Goal: Task Accomplishment & Management: Manage account settings

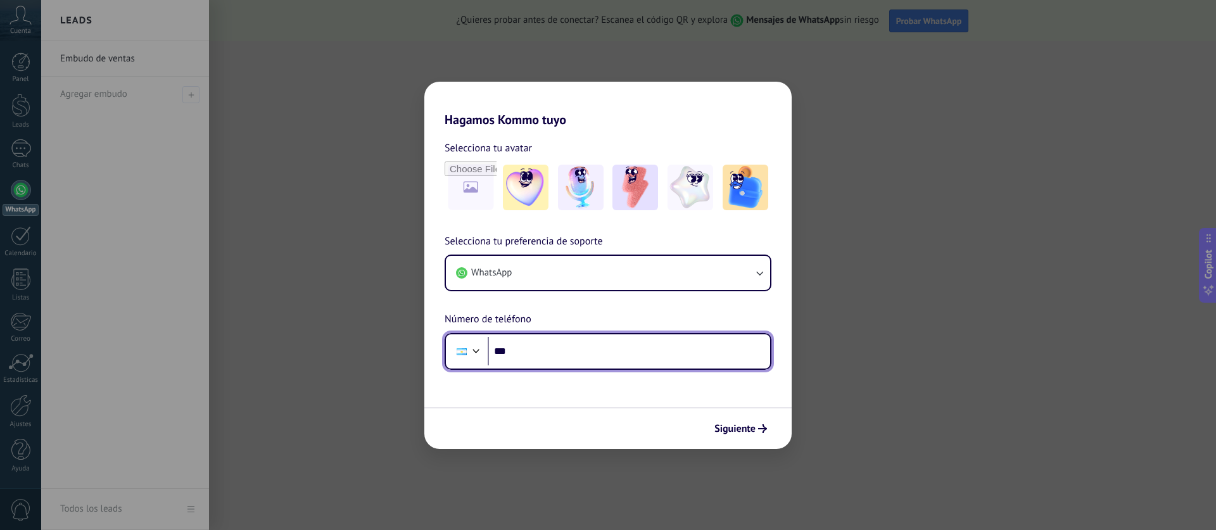
click at [598, 345] on input "***" at bounding box center [629, 351] width 282 height 29
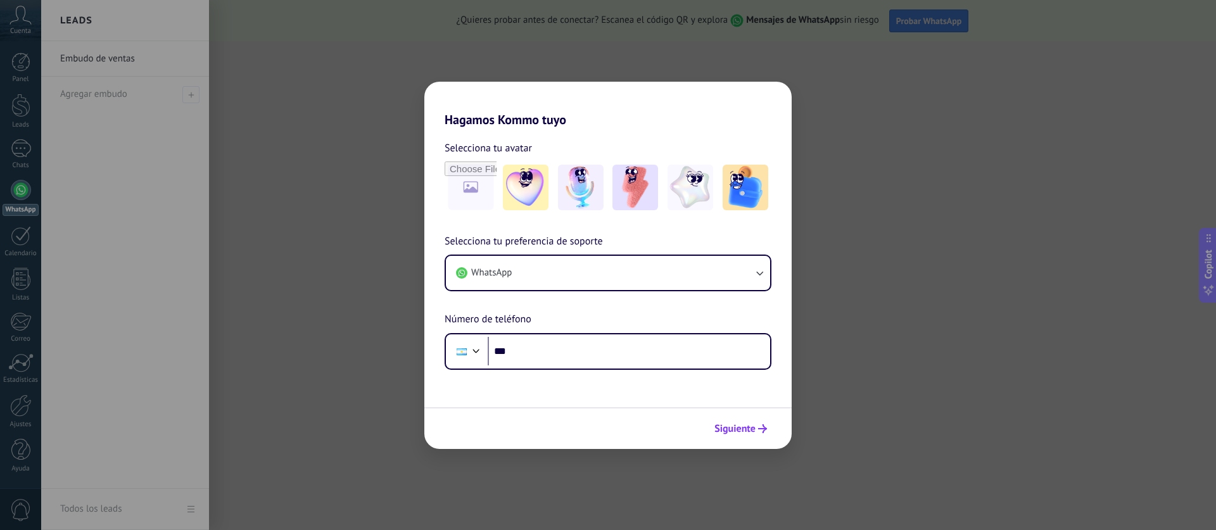
click at [725, 420] on button "Siguiente" at bounding box center [741, 429] width 64 height 22
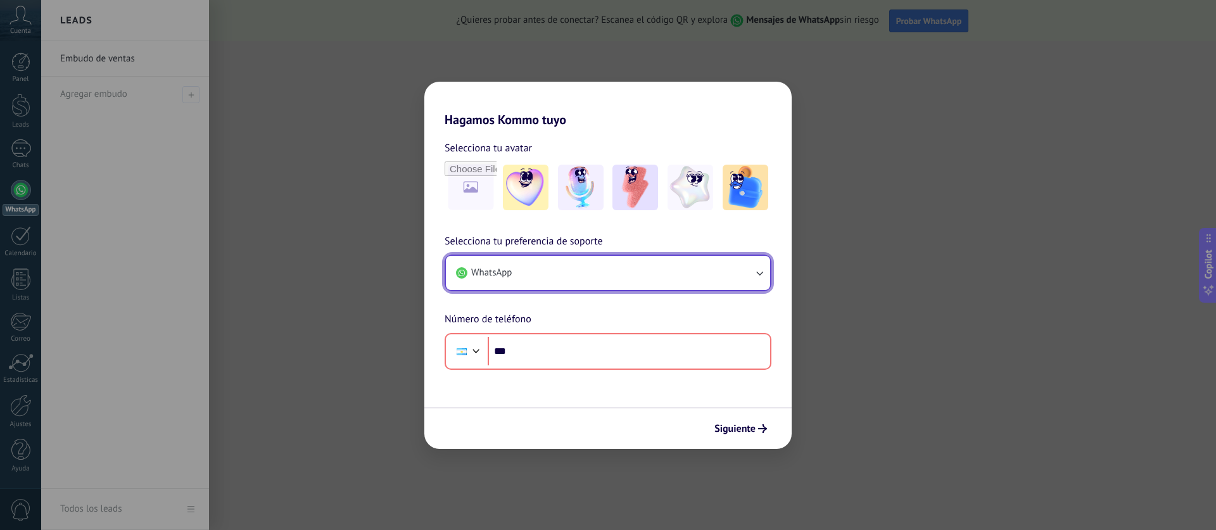
click at [658, 265] on button "WhatsApp" at bounding box center [608, 273] width 324 height 34
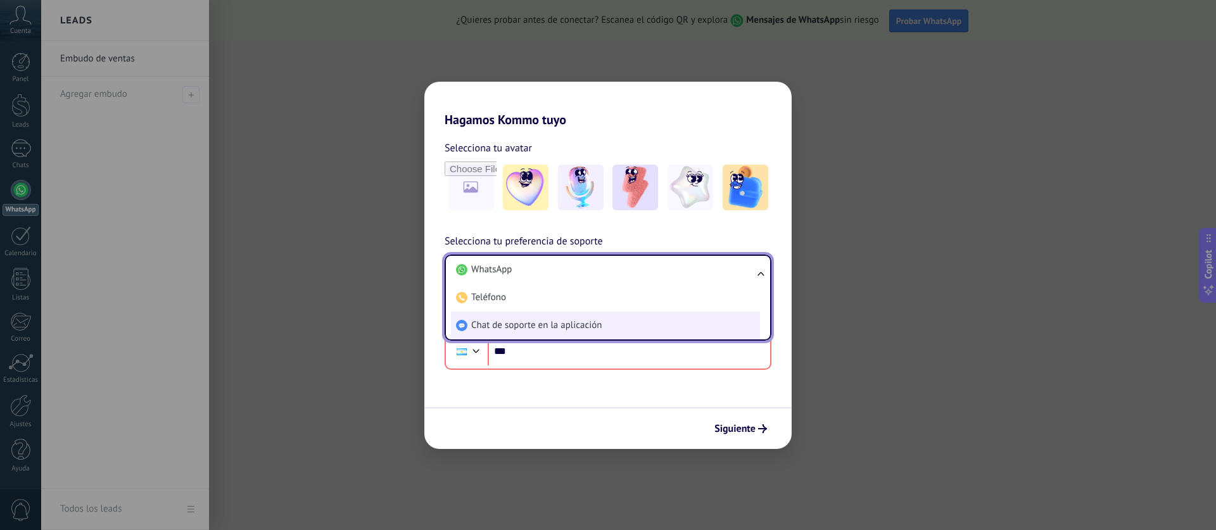
click at [627, 323] on li "Chat de soporte en la aplicación" at bounding box center [605, 326] width 309 height 28
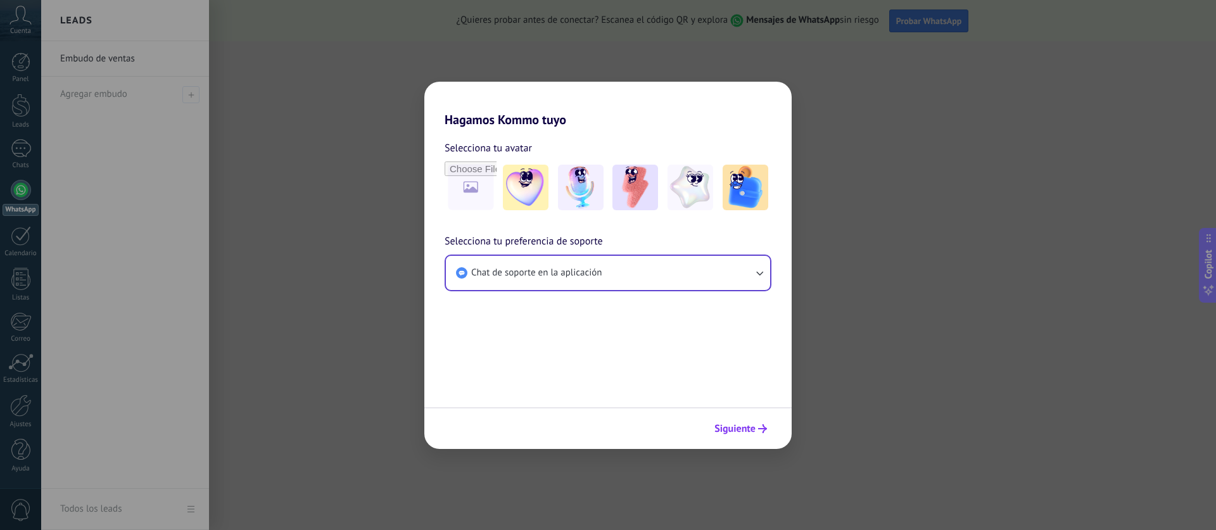
click at [740, 424] on span "Siguiente" at bounding box center [734, 428] width 41 height 9
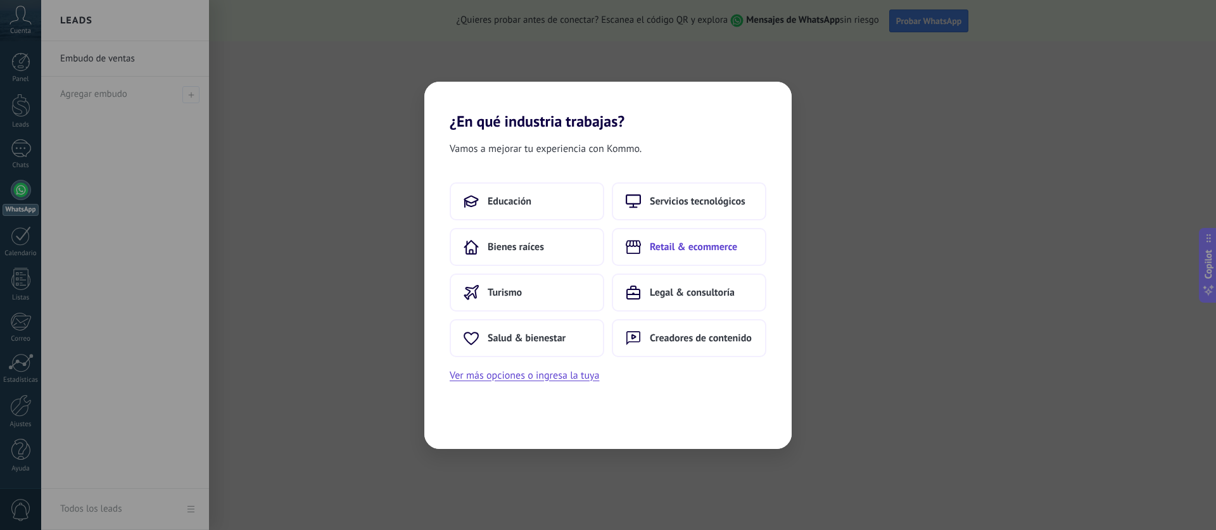
click at [669, 251] on span "Retail & ecommerce" at bounding box center [693, 247] width 87 height 13
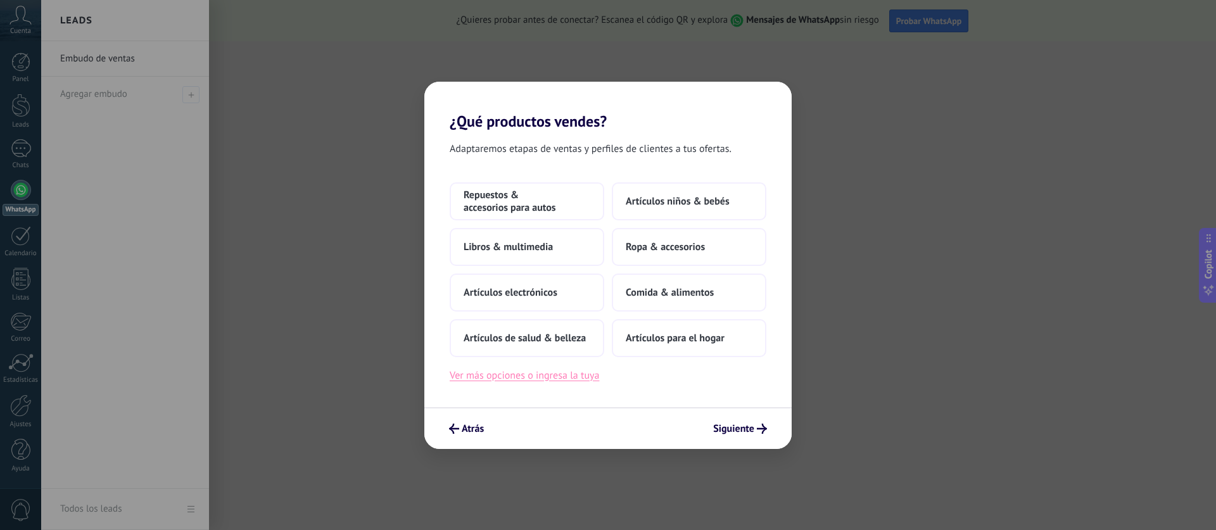
click at [585, 372] on button "Ver más opciones o ingresa la tuya" at bounding box center [524, 375] width 149 height 16
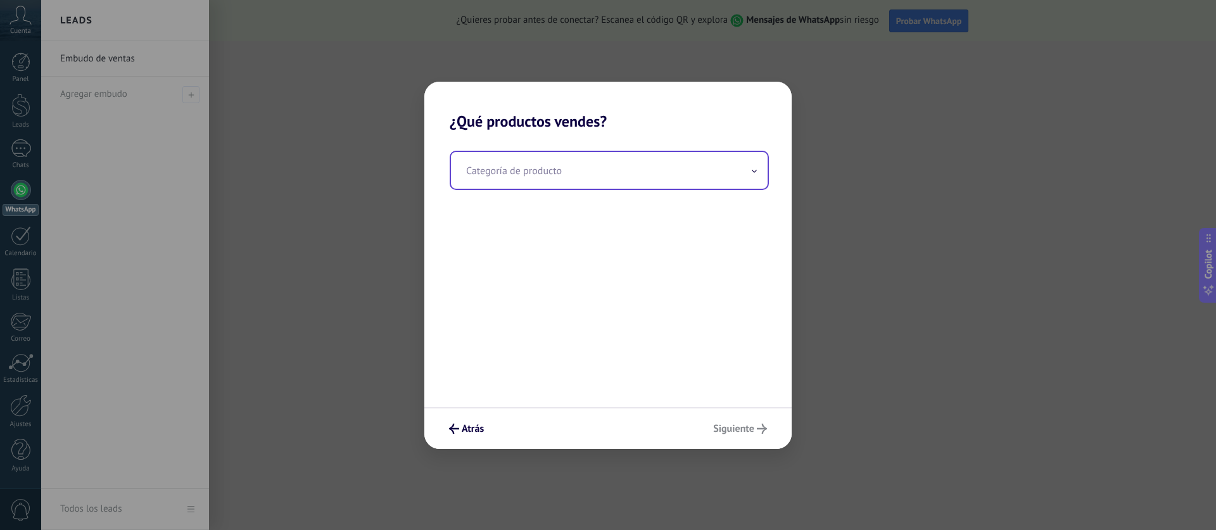
click at [576, 182] on input "text" at bounding box center [609, 170] width 317 height 37
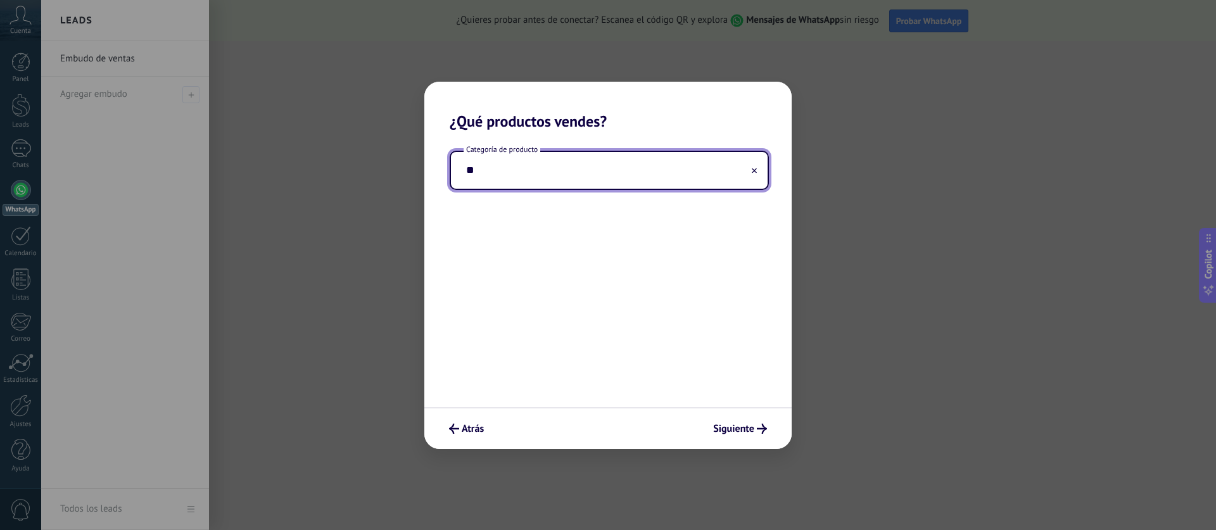
type input "*"
type input "**********"
click at [740, 432] on span "Siguiente" at bounding box center [733, 428] width 41 height 9
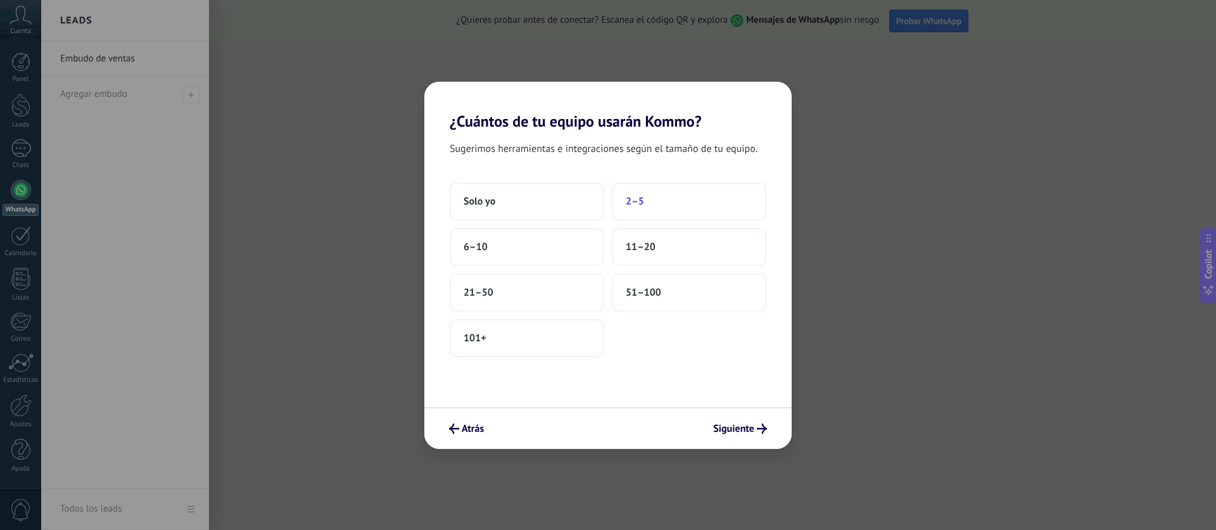
click at [650, 207] on button "2–5" at bounding box center [689, 201] width 155 height 38
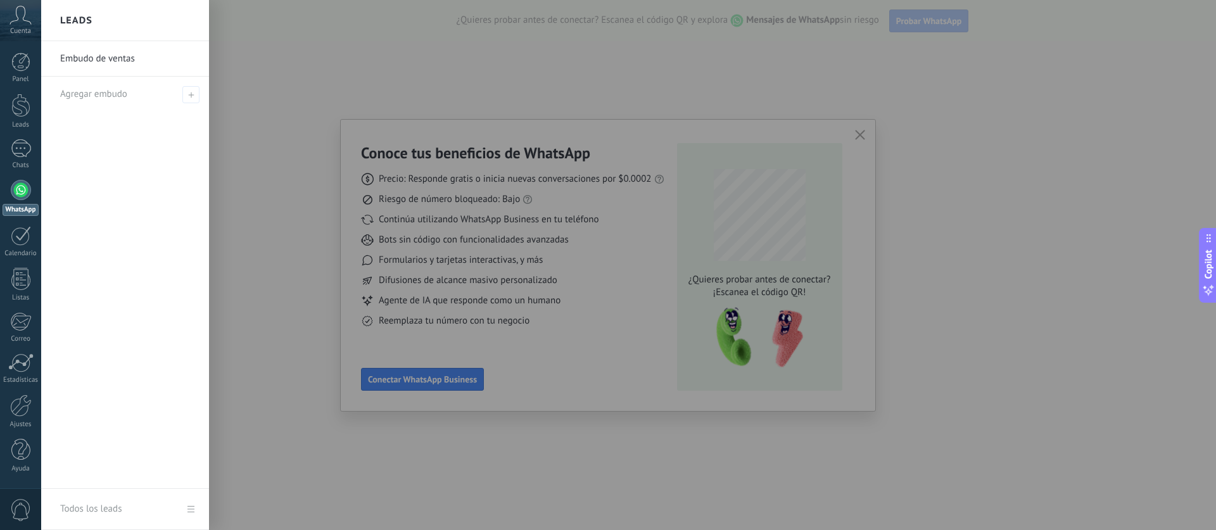
click at [860, 139] on div at bounding box center [649, 265] width 1216 height 530
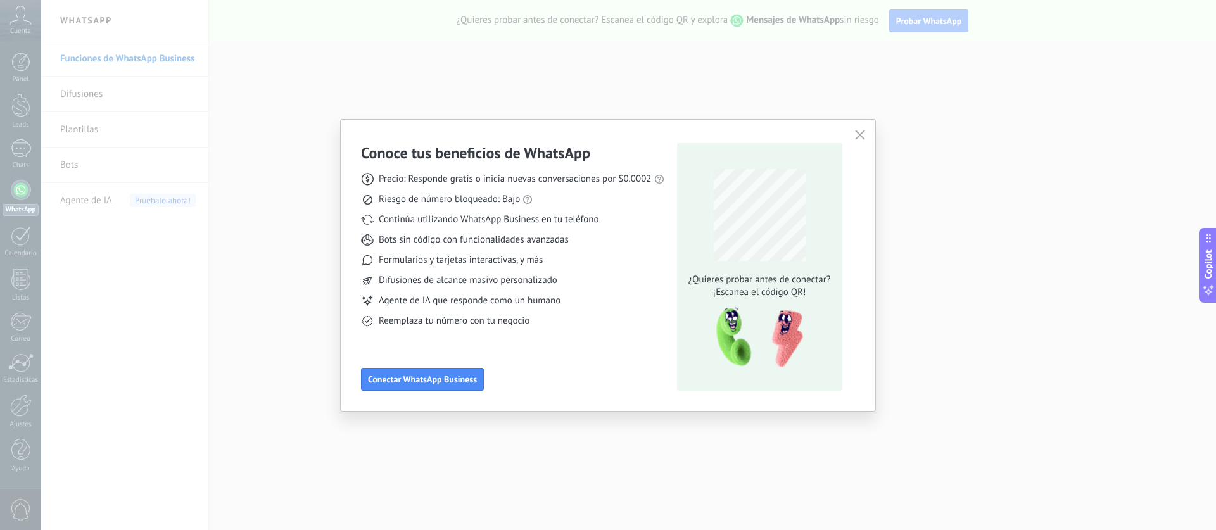
click at [868, 133] on div "Conoce tus beneficios de WhatsApp Precio: Responde gratis o inicia nuevas conve…" at bounding box center [608, 265] width 535 height 291
click at [862, 132] on use "button" at bounding box center [860, 135] width 10 height 10
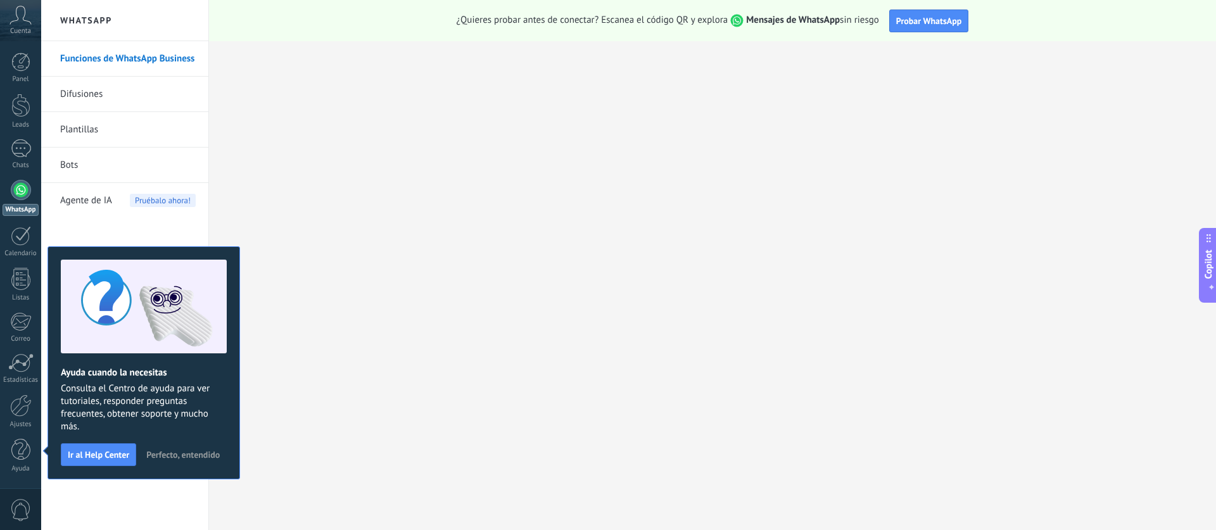
click at [168, 458] on span "Perfecto, entendido" at bounding box center [182, 454] width 73 height 9
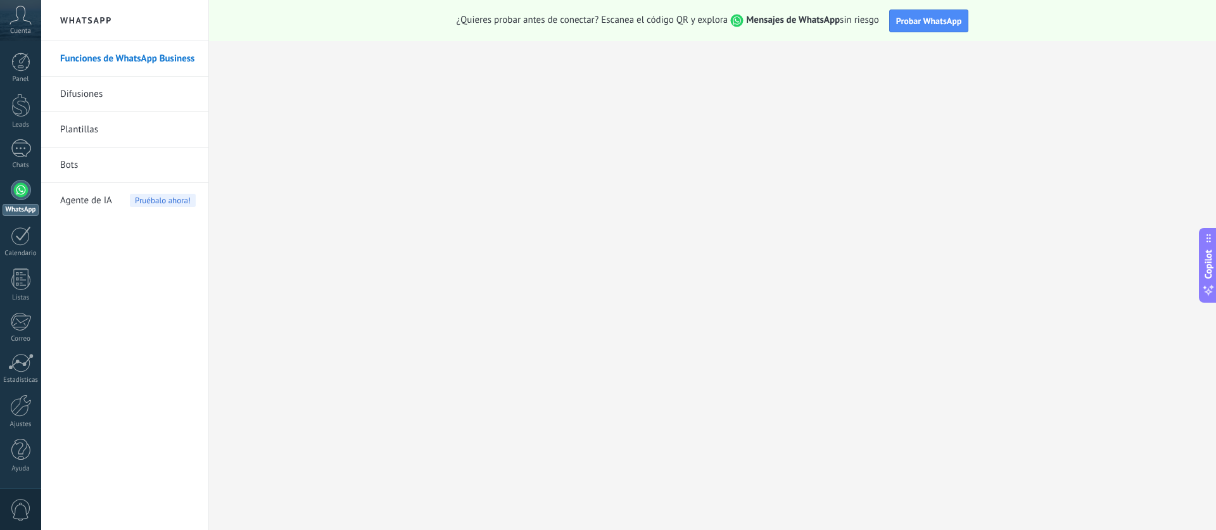
click at [68, 92] on link "Difusiones" at bounding box center [128, 94] width 136 height 35
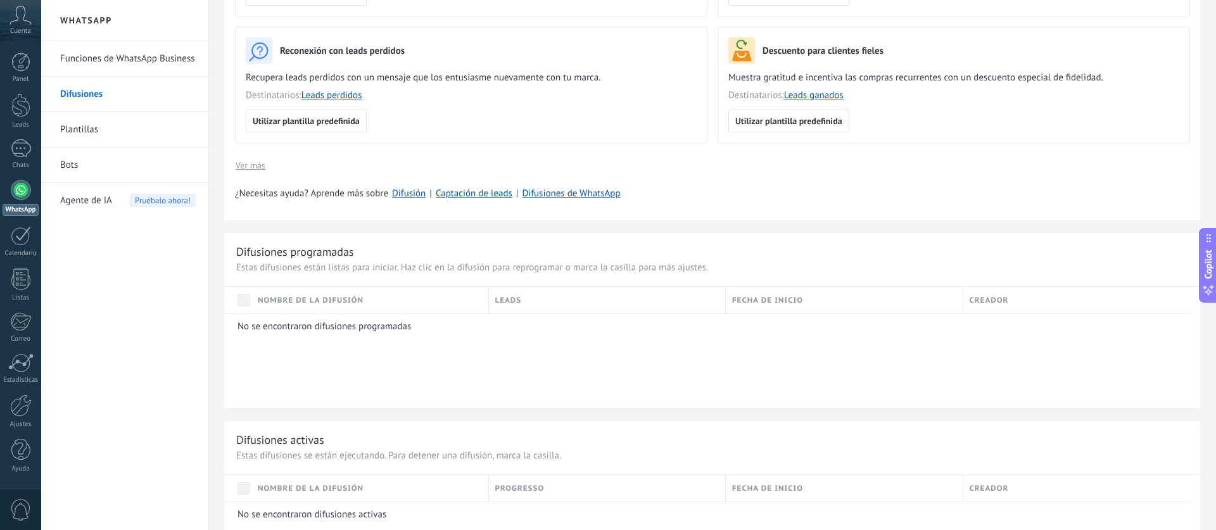
click at [84, 122] on link "Plantillas" at bounding box center [128, 129] width 136 height 35
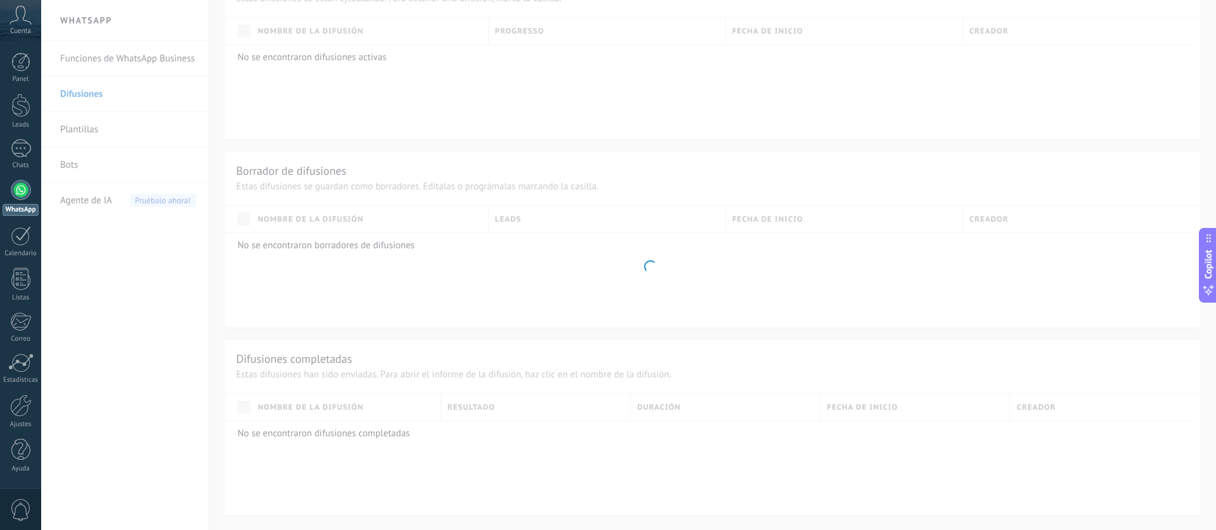
scroll to position [265, 0]
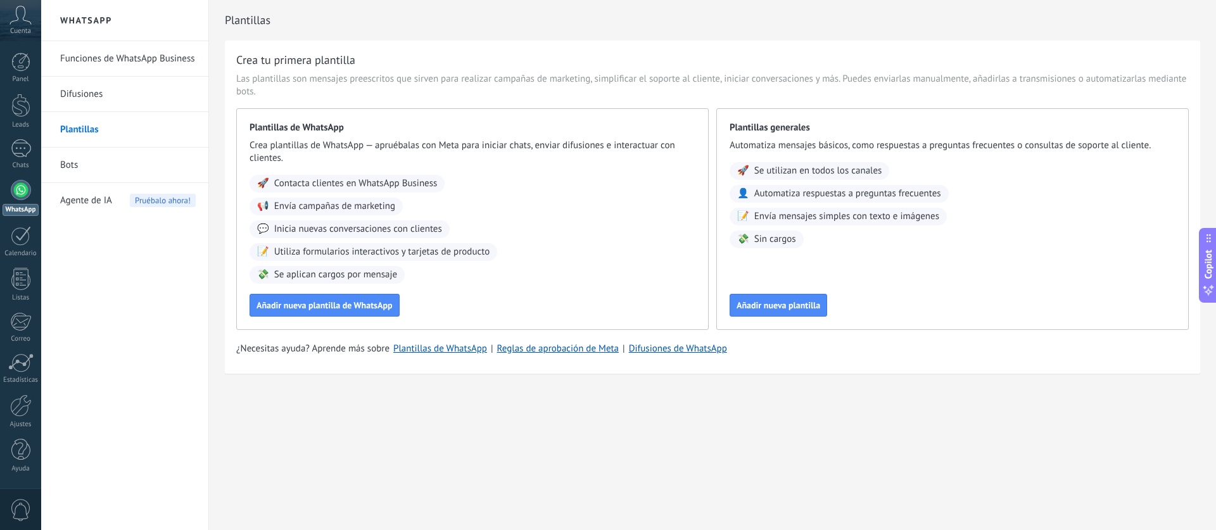
click at [94, 99] on link "Difusiones" at bounding box center [128, 94] width 136 height 35
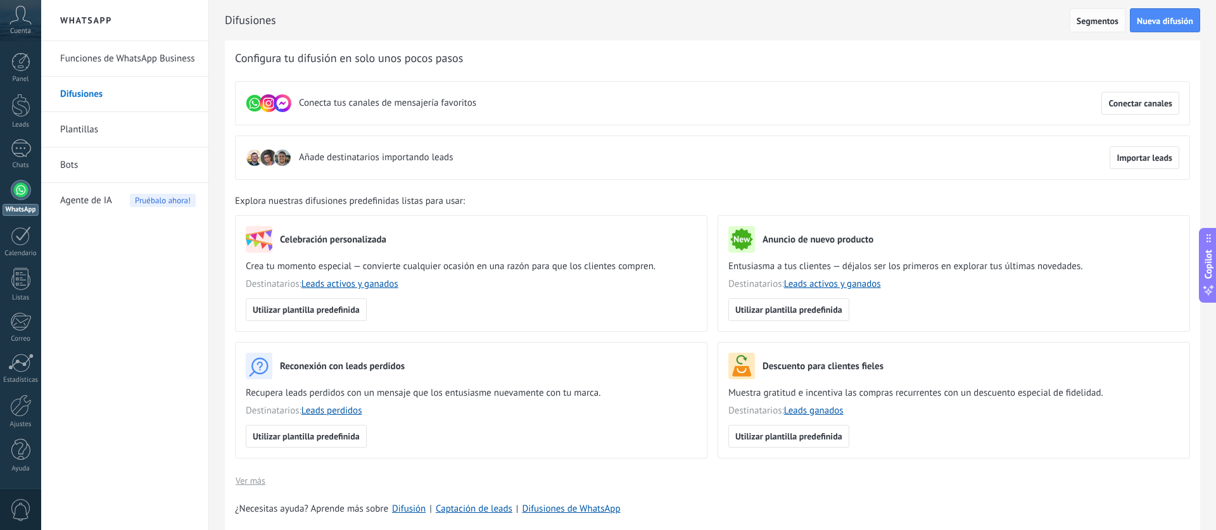
click at [1100, 16] on span "Segmentos" at bounding box center [1098, 20] width 42 height 9
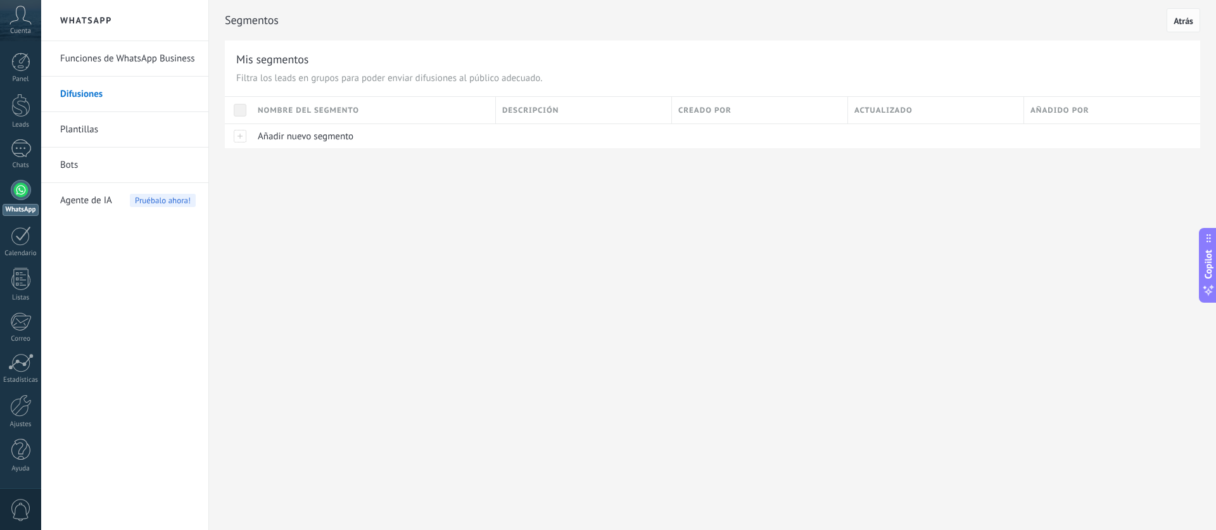
click at [1193, 25] on button "Atrás" at bounding box center [1184, 20] width 34 height 24
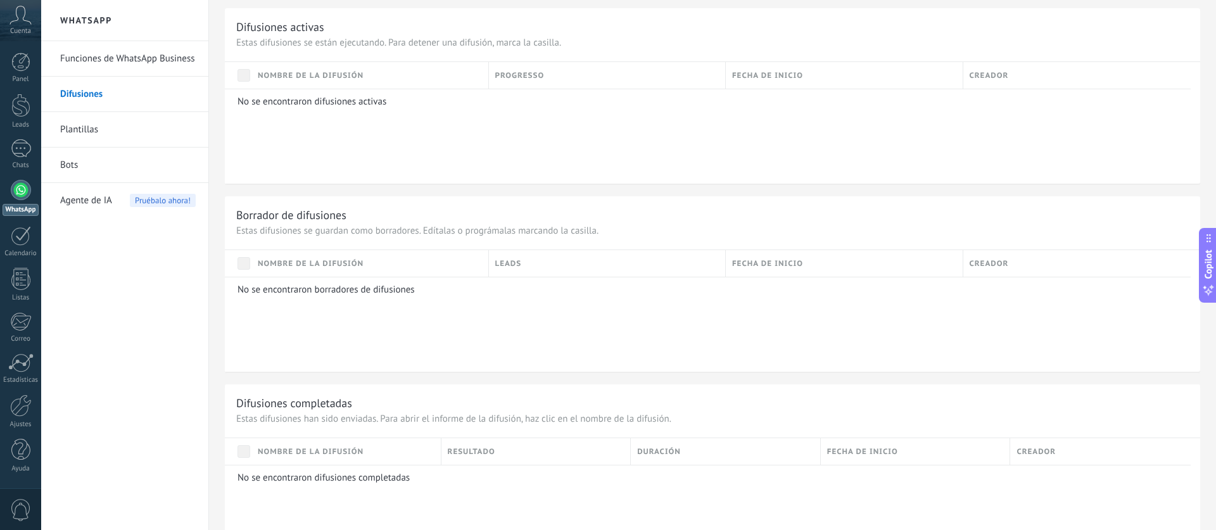
scroll to position [773, 0]
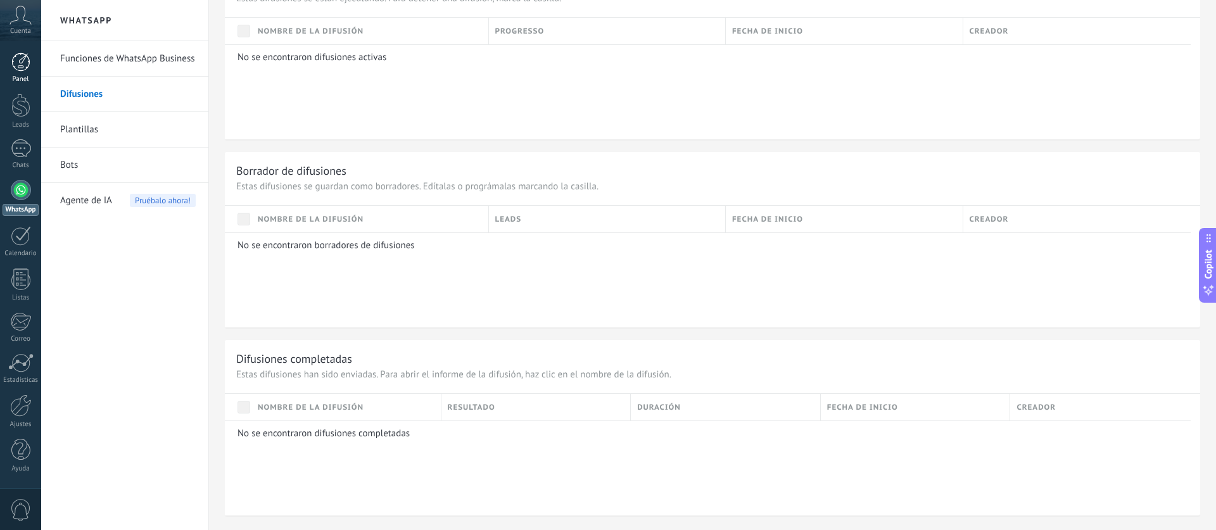
click at [22, 68] on div at bounding box center [20, 62] width 19 height 19
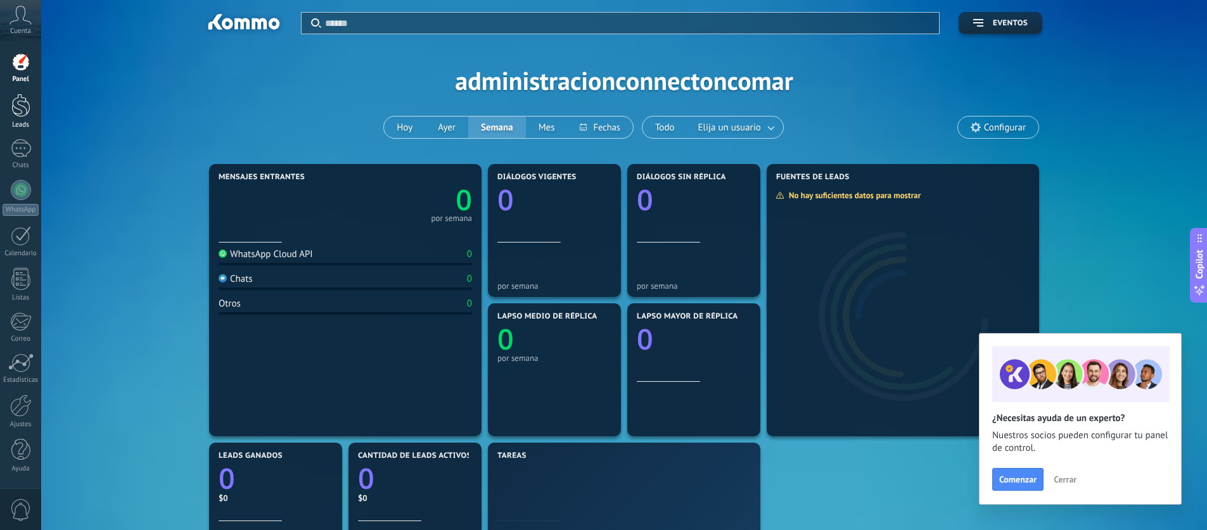
click at [14, 108] on div at bounding box center [20, 105] width 19 height 23
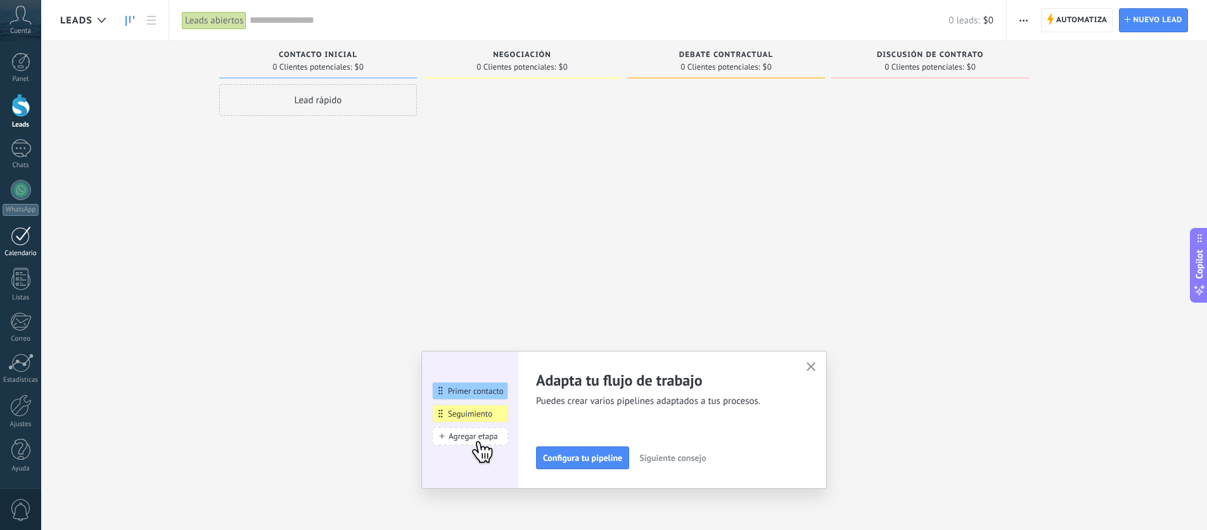
click at [18, 232] on div at bounding box center [21, 236] width 20 height 20
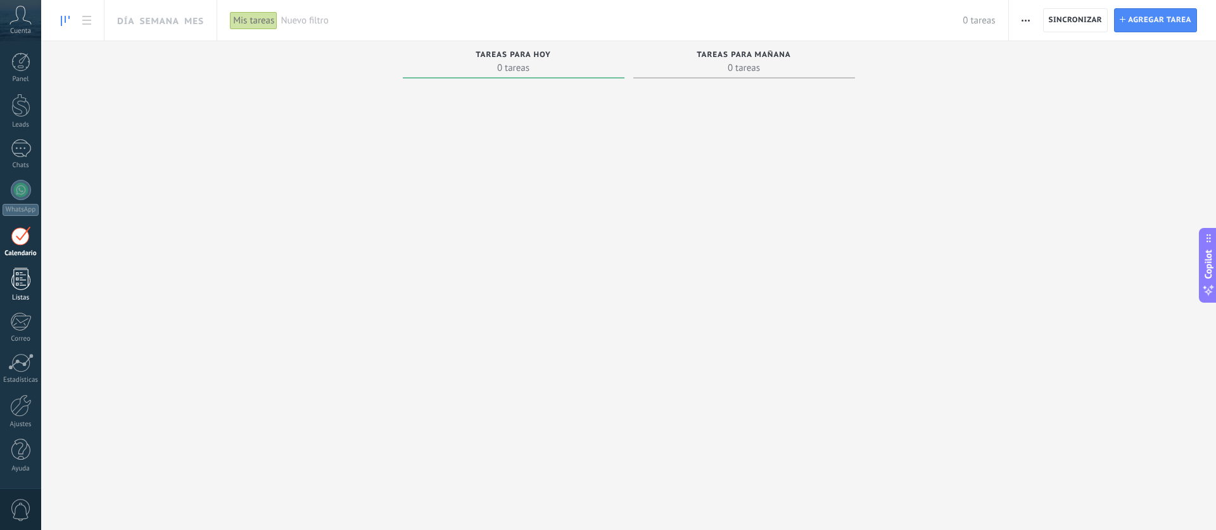
click at [23, 283] on div at bounding box center [20, 279] width 19 height 22
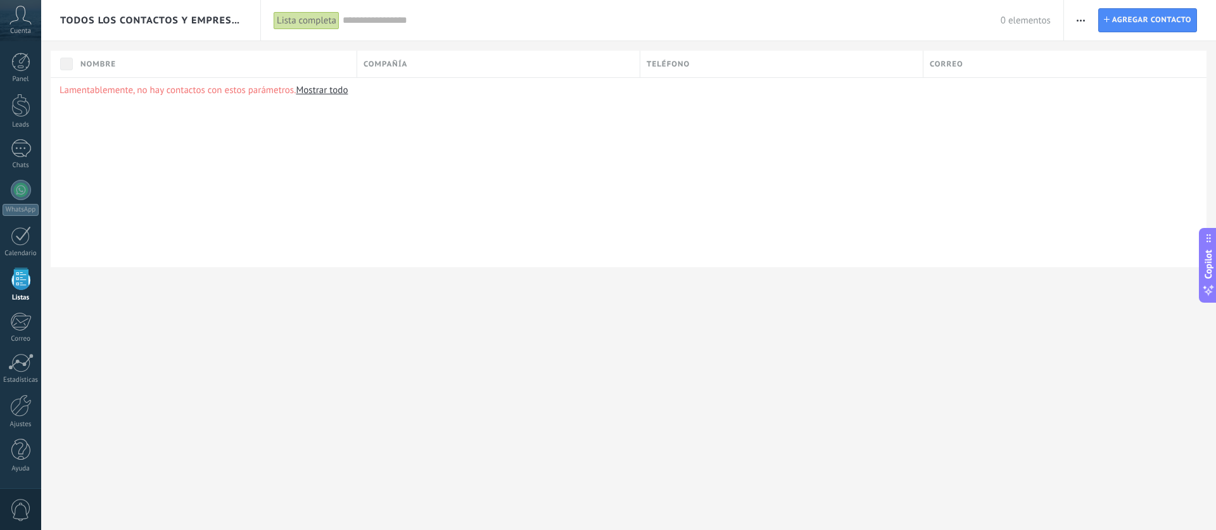
click at [273, 166] on div "Lamentablemente, no hay contactos con estos parámetros. Mostrar todo" at bounding box center [629, 172] width 1156 height 190
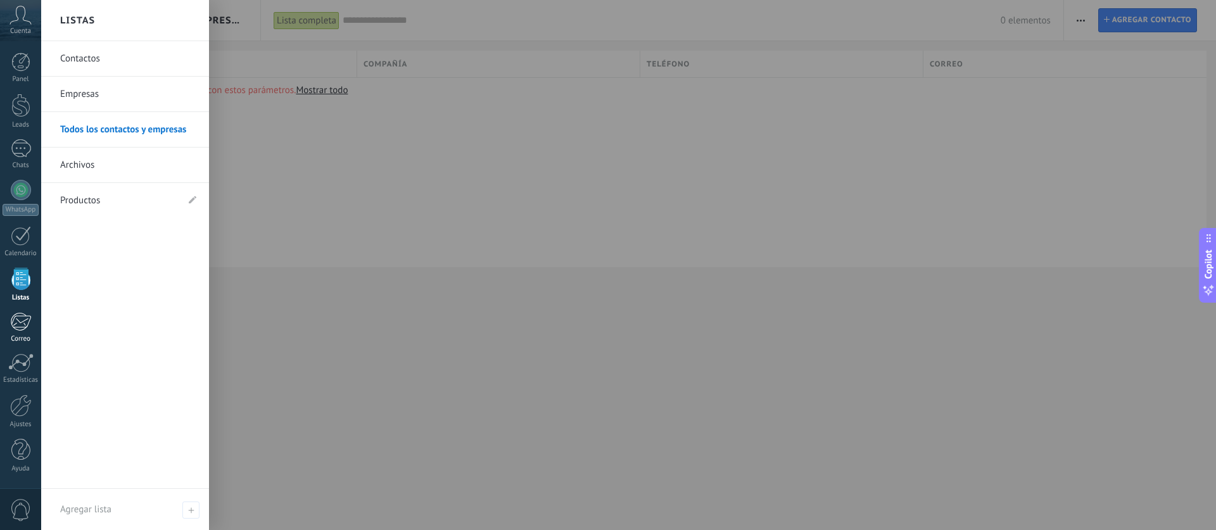
click at [12, 324] on div at bounding box center [20, 321] width 21 height 19
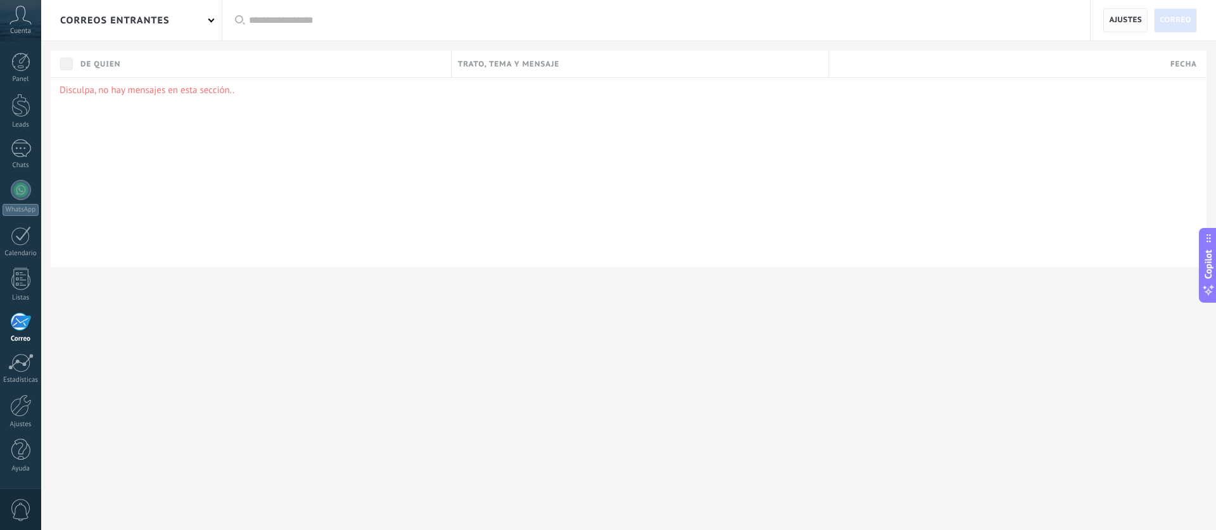
click at [1120, 20] on span "Ajustes" at bounding box center [1125, 20] width 33 height 23
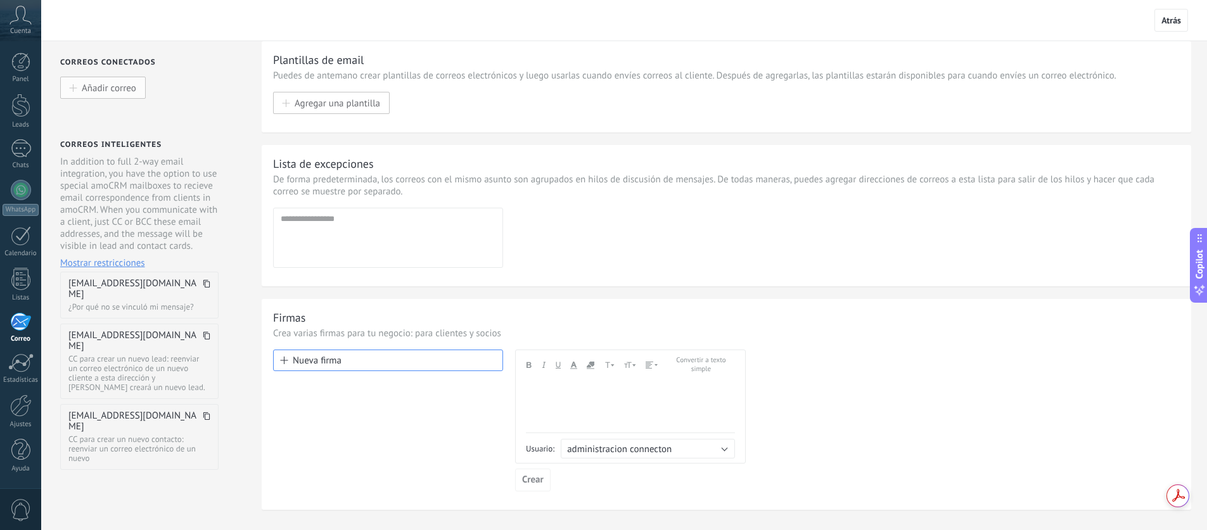
click at [117, 84] on span "Añadir correo" at bounding box center [109, 87] width 54 height 11
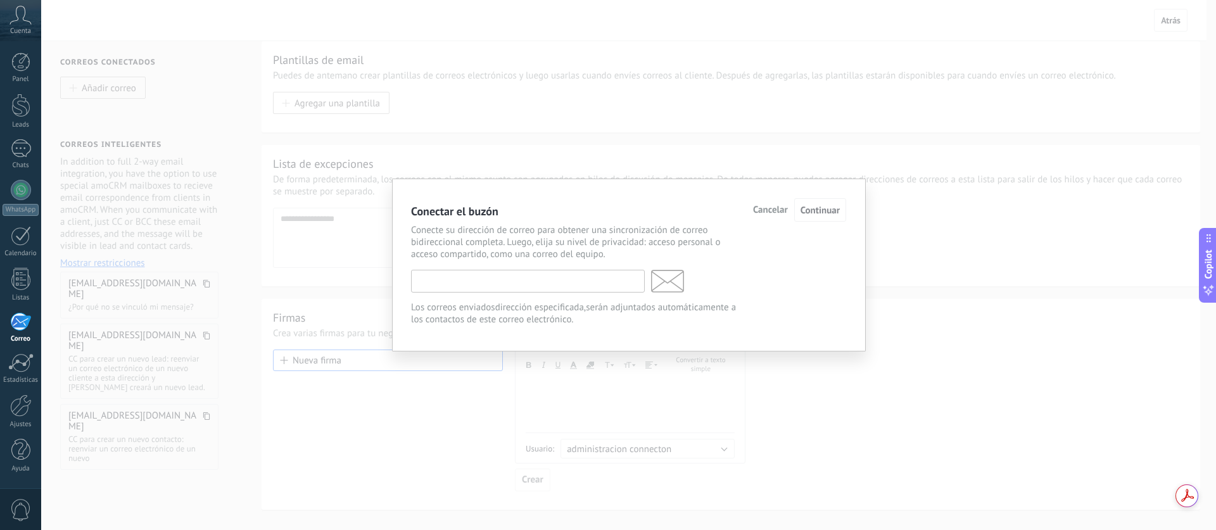
click at [479, 278] on input "text" at bounding box center [528, 281] width 234 height 23
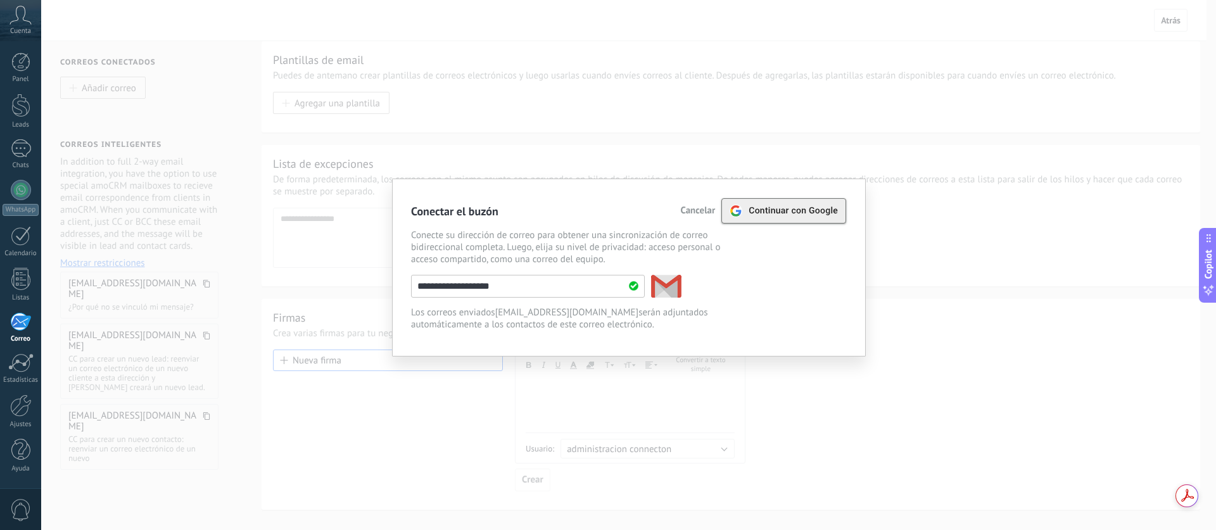
type input "**********"
click at [789, 217] on div "Continuar con Google" at bounding box center [784, 211] width 108 height 24
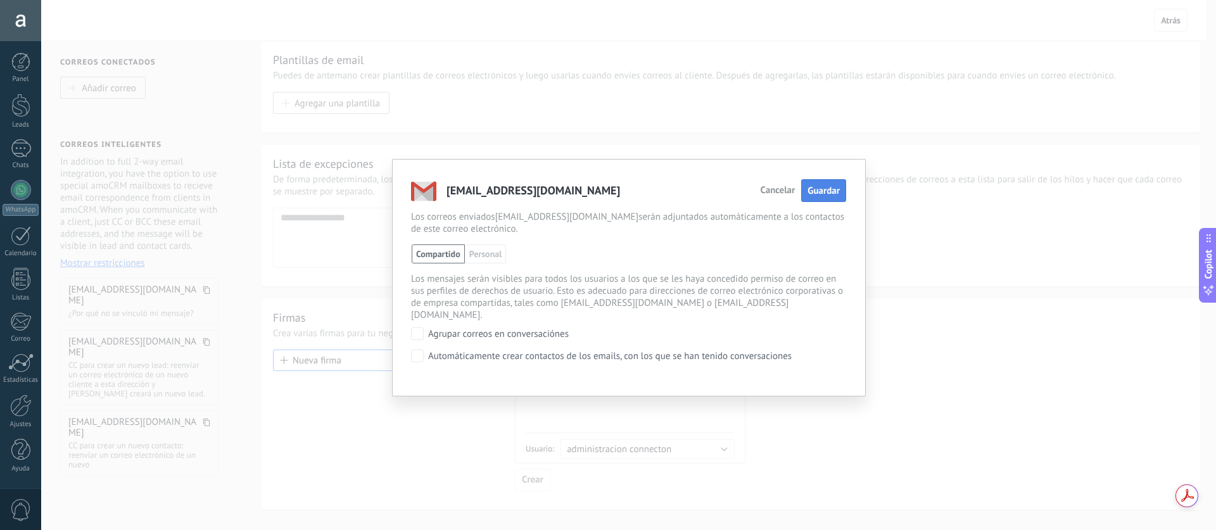
click at [819, 198] on button "Guardar" at bounding box center [823, 190] width 45 height 23
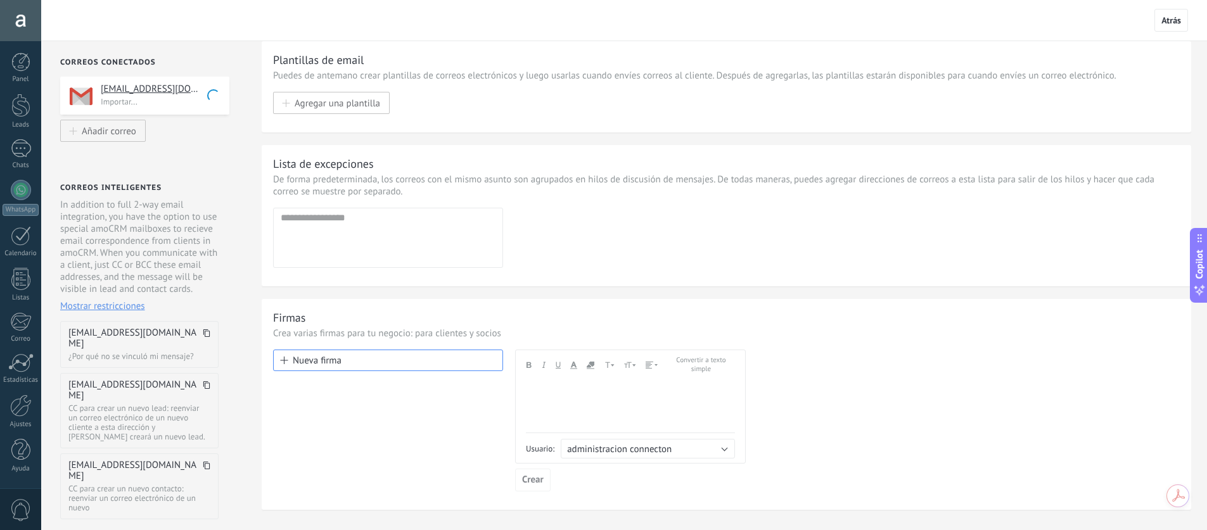
click at [101, 312] on span "Mostrar restricciones" at bounding box center [102, 306] width 85 height 12
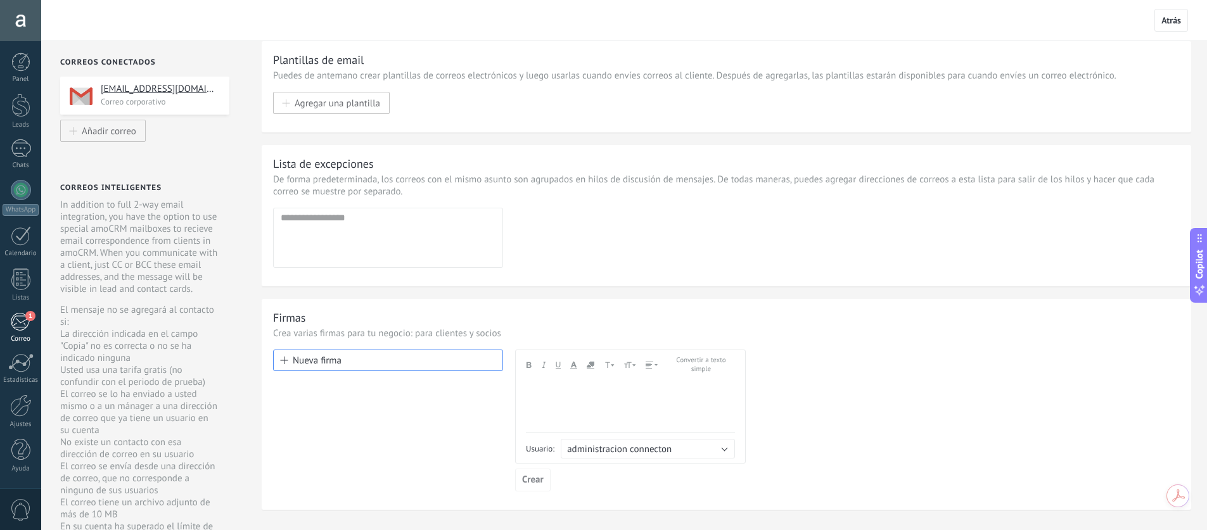
click at [28, 329] on div "1" at bounding box center [20, 321] width 21 height 19
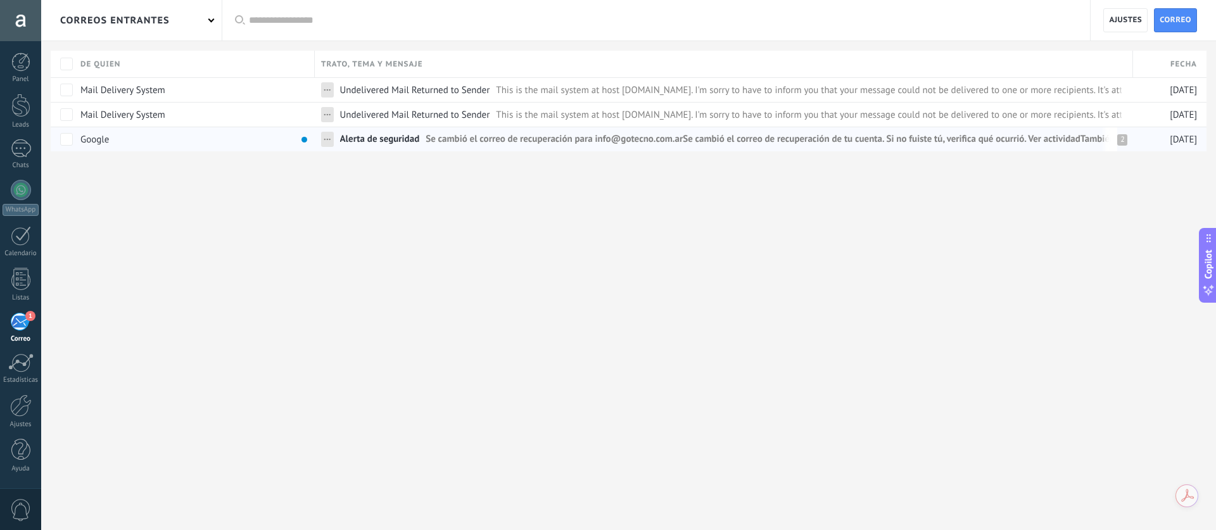
click at [398, 137] on span "Alerta de seguridad" at bounding box center [380, 142] width 80 height 18
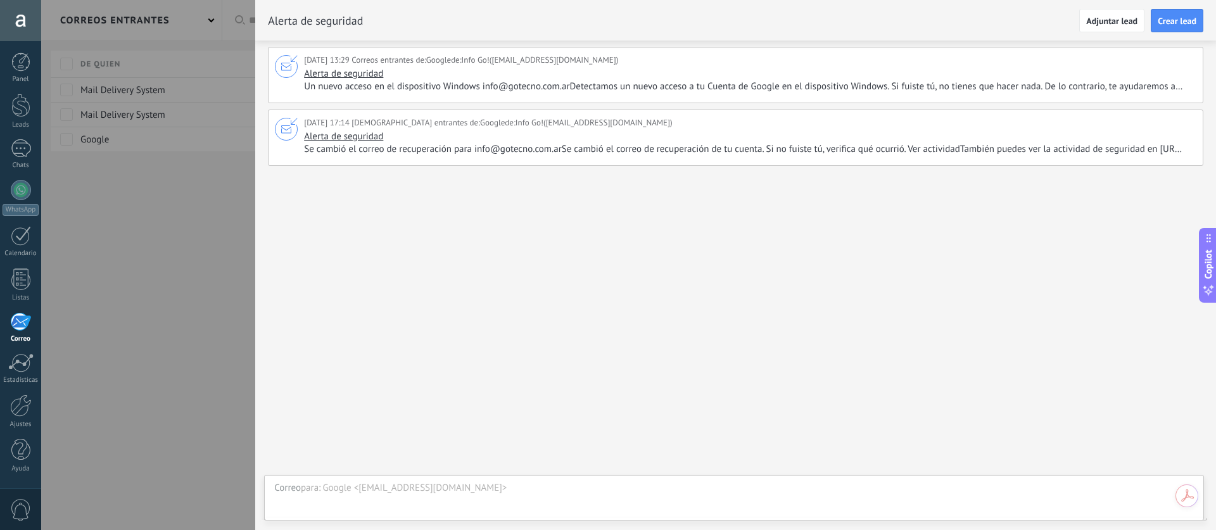
click at [340, 206] on div at bounding box center [736, 212] width 936 height 81
click at [822, 263] on div "08/09/2025 13:29 Correos entrantes de: Google de: Info Go! (info@gotecno.com.ar…" at bounding box center [735, 286] width 961 height 490
click at [159, 213] on div at bounding box center [608, 265] width 1216 height 530
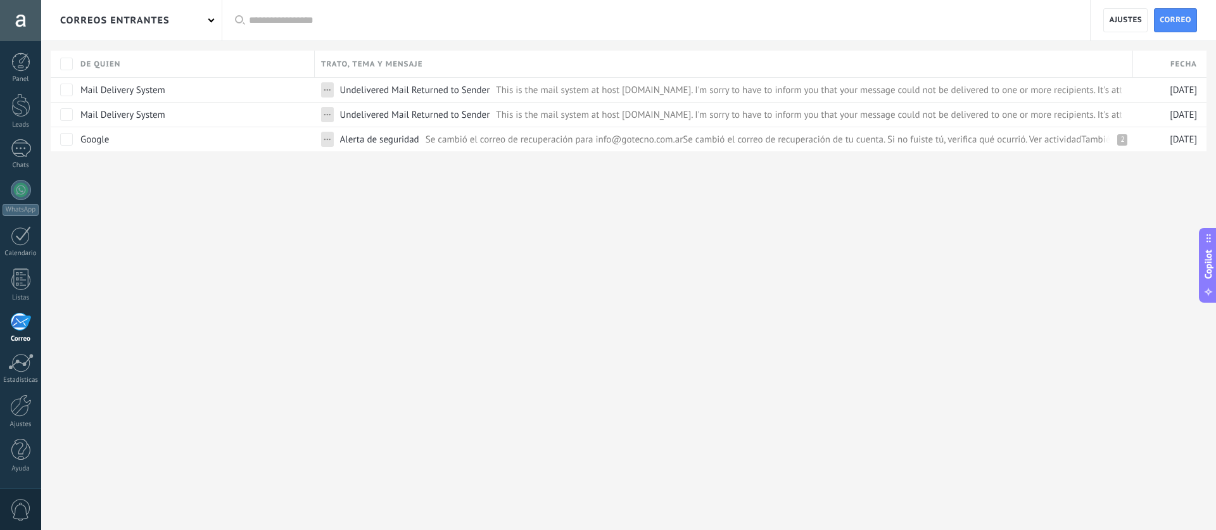
click at [193, 29] on div "correos entrantes" at bounding box center [131, 20] width 181 height 41
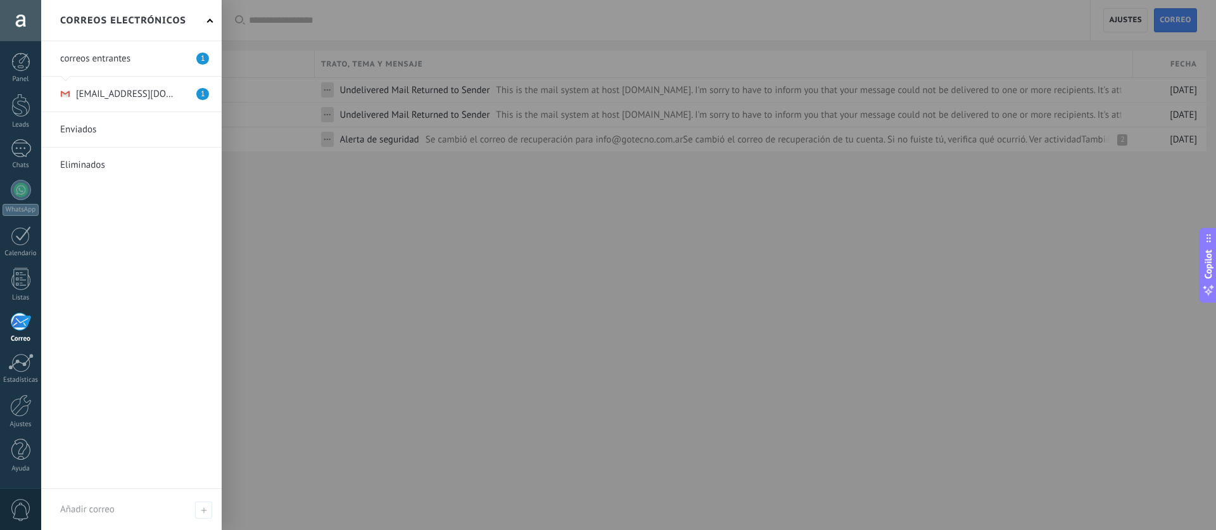
click at [151, 85] on link at bounding box center [131, 94] width 181 height 35
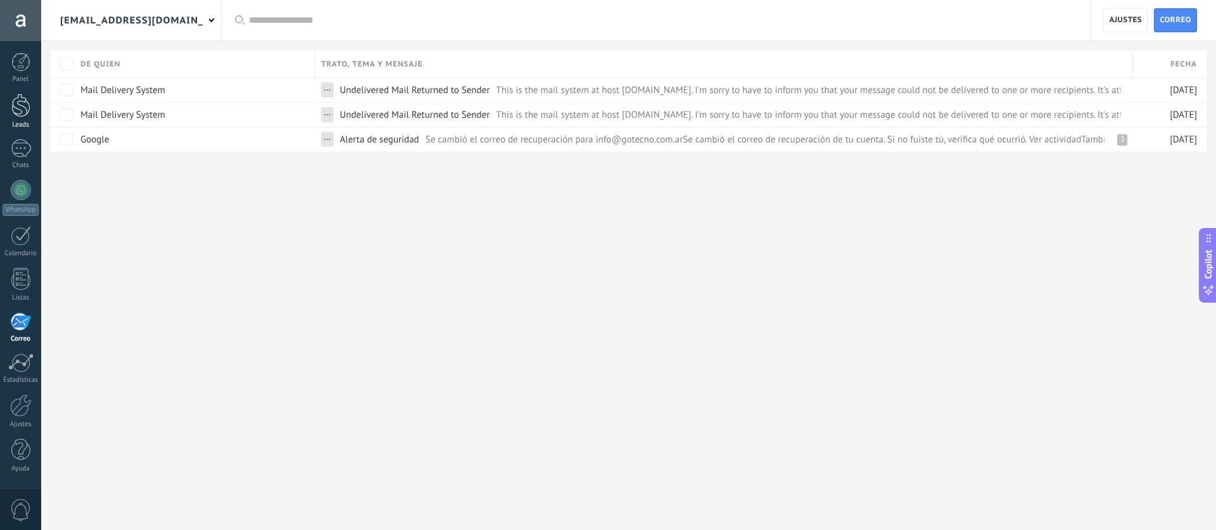
click at [24, 114] on div at bounding box center [20, 105] width 19 height 23
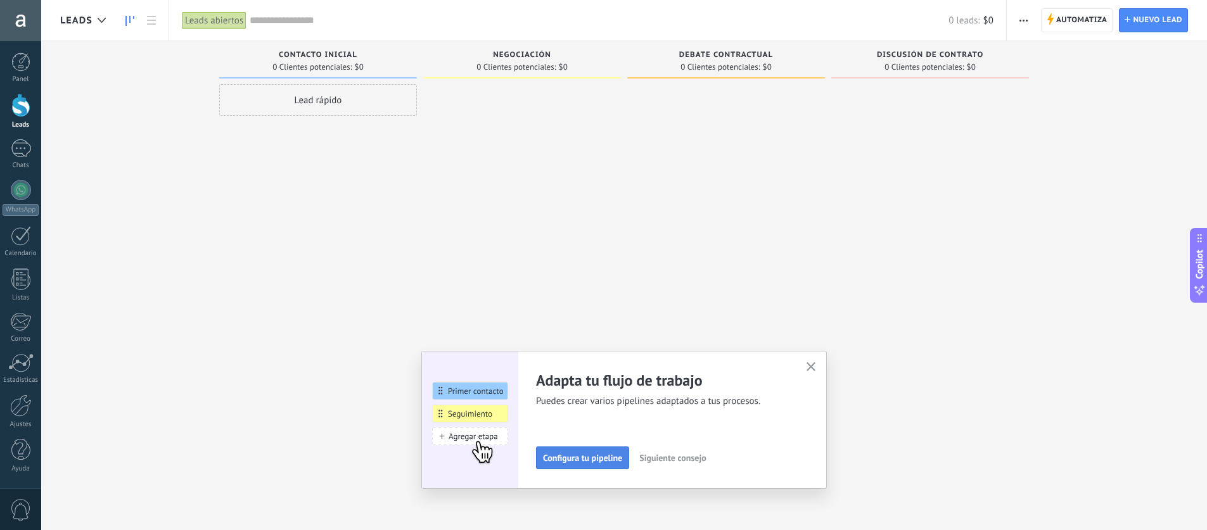
click at [598, 454] on span "Configura tu pipeline" at bounding box center [582, 458] width 79 height 9
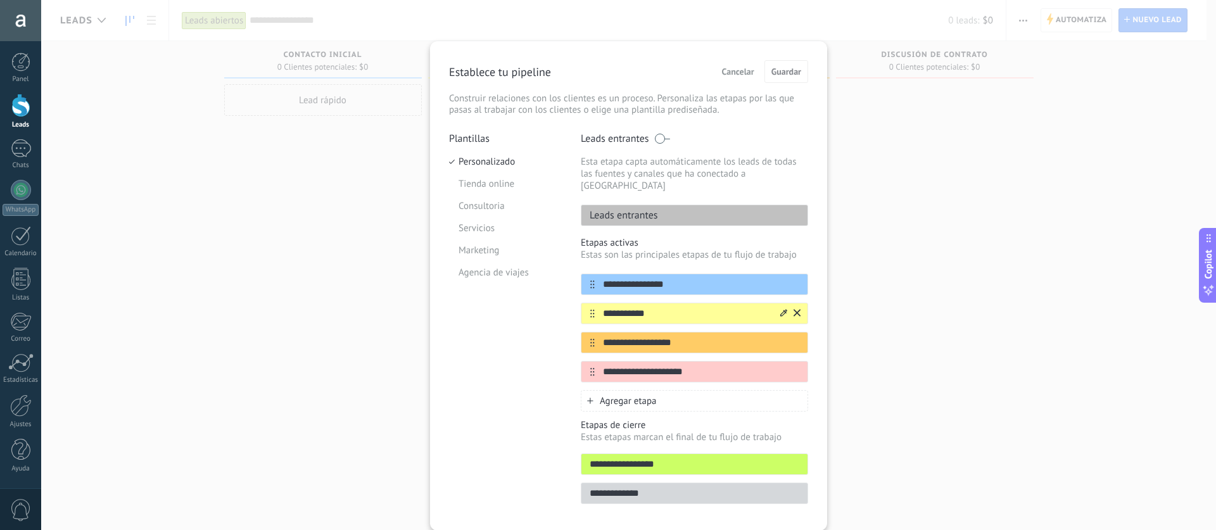
click at [656, 307] on input "**********" at bounding box center [687, 313] width 184 height 13
drag, startPoint x: 657, startPoint y: 303, endPoint x: 596, endPoint y: 300, distance: 61.6
click at [596, 307] on input "**********" at bounding box center [687, 313] width 184 height 13
type input "*"
type input "**********"
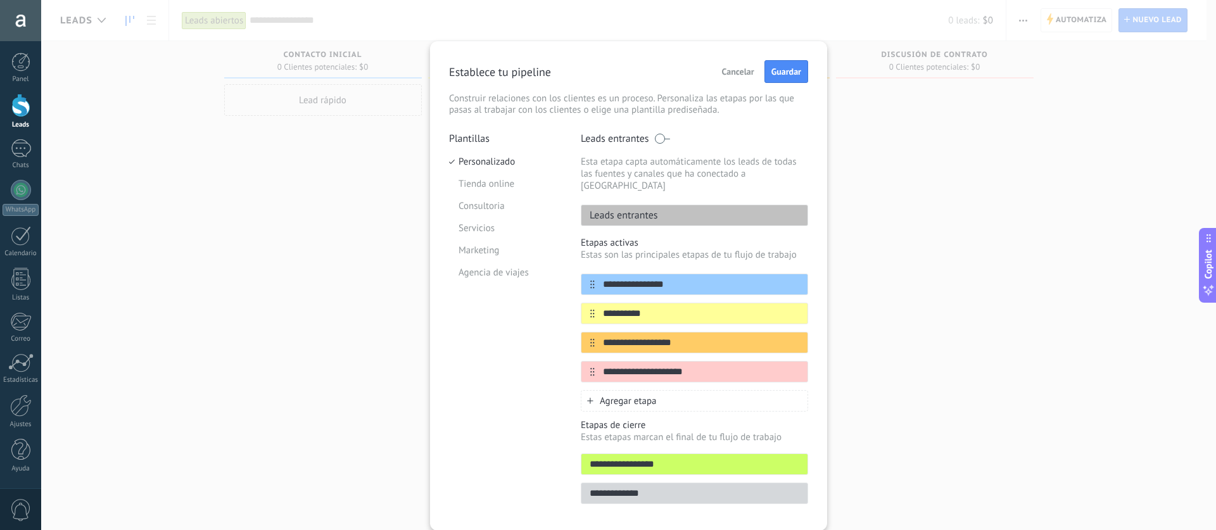
drag, startPoint x: 694, startPoint y: 334, endPoint x: 568, endPoint y: 333, distance: 126.1
click at [568, 333] on div "**********" at bounding box center [628, 321] width 359 height 379
type input "*"
type input "**********"
drag, startPoint x: 697, startPoint y: 355, endPoint x: 597, endPoint y: 353, distance: 99.5
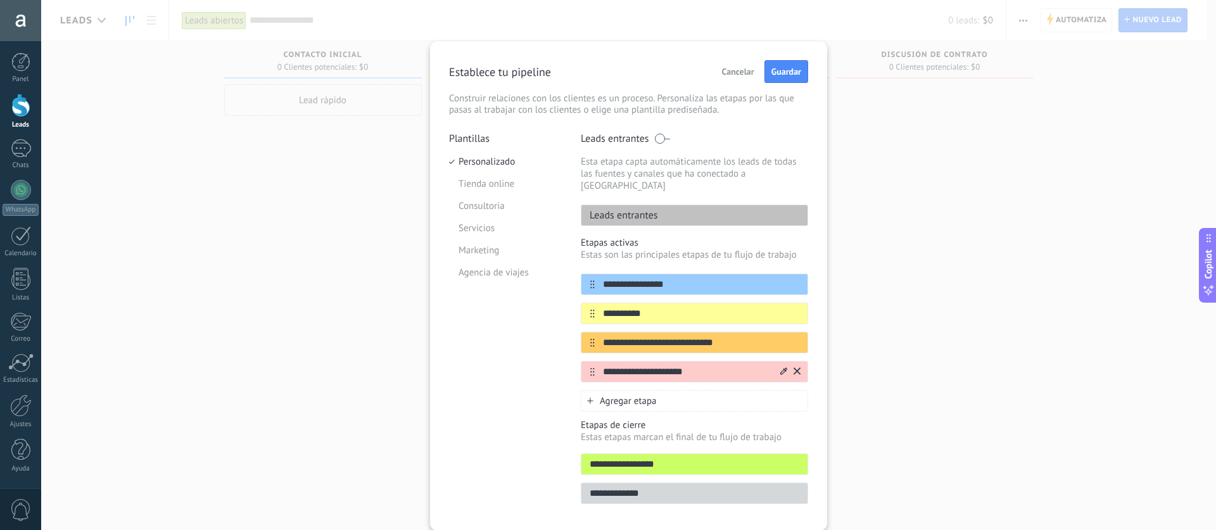
click at [597, 365] on input "**********" at bounding box center [687, 371] width 184 height 13
type input "******"
drag, startPoint x: 673, startPoint y: 362, endPoint x: 597, endPoint y: 356, distance: 76.9
click at [597, 365] on input "******" at bounding box center [687, 371] width 184 height 13
type input "*******"
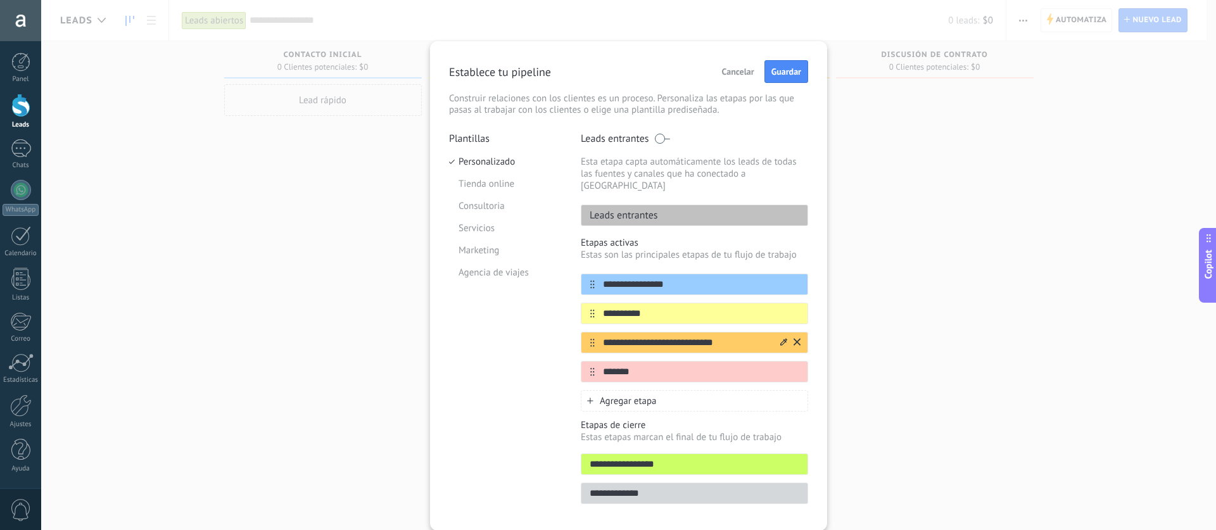
drag, startPoint x: 755, startPoint y: 329, endPoint x: 687, endPoint y: 331, distance: 68.5
click at [687, 336] on input "**********" at bounding box center [687, 342] width 184 height 13
type input "**********"
drag, startPoint x: 663, startPoint y: 454, endPoint x: 571, endPoint y: 452, distance: 91.9
click at [571, 452] on div "**********" at bounding box center [628, 321] width 359 height 379
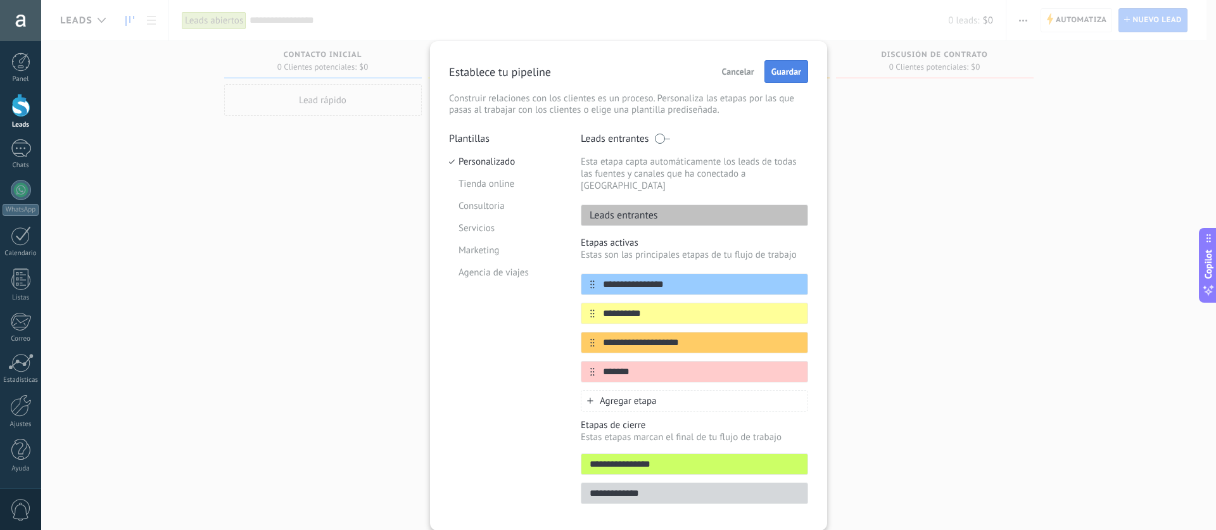
type input "**********"
click at [787, 73] on span "Guardar" at bounding box center [786, 71] width 30 height 9
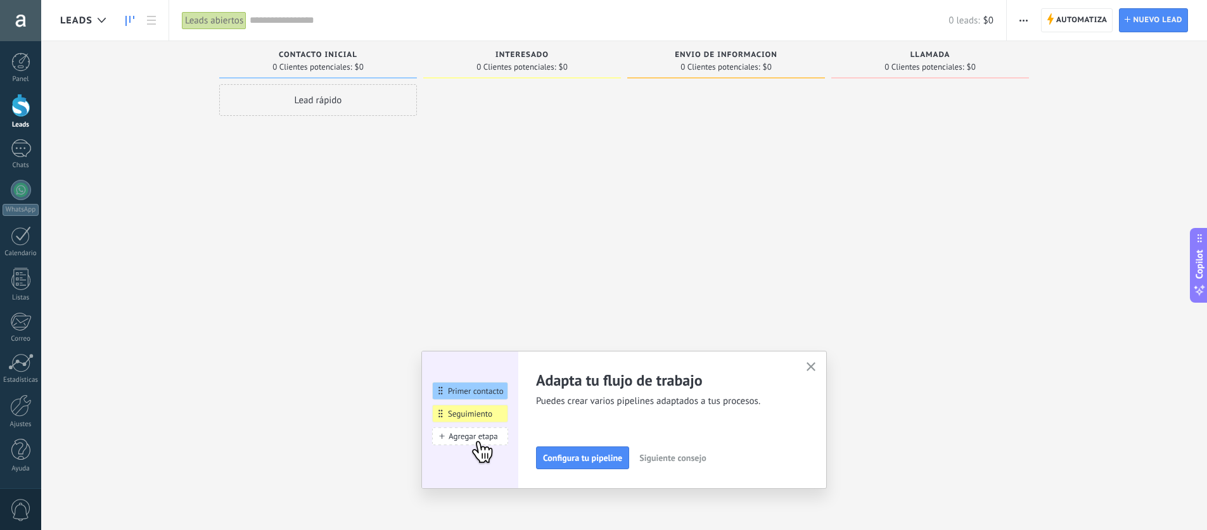
click at [675, 461] on span "Siguiente consejo" at bounding box center [672, 458] width 67 height 9
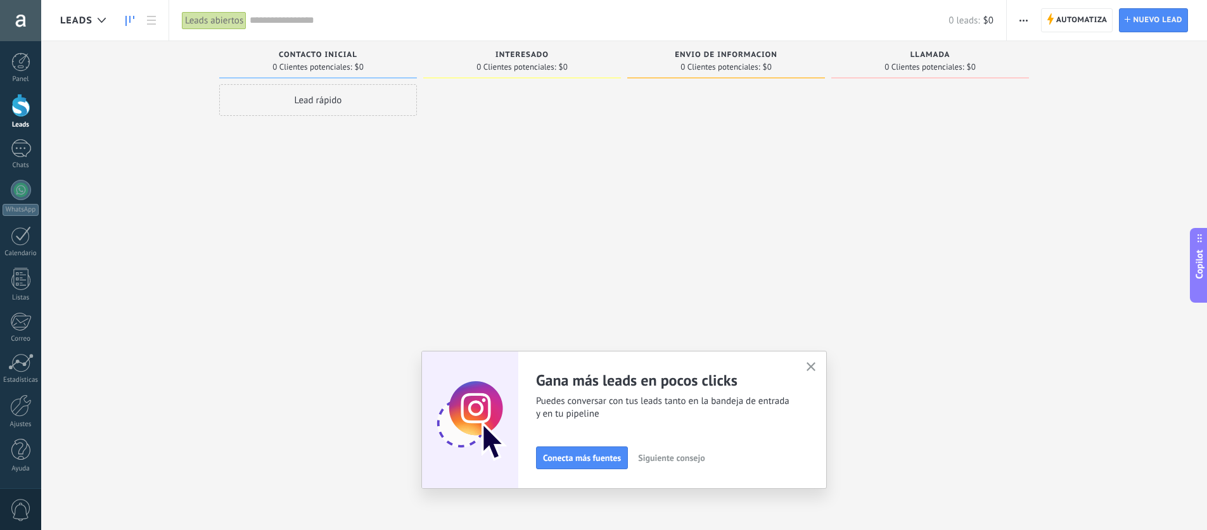
click at [664, 459] on span "Siguiente consejo" at bounding box center [671, 458] width 67 height 9
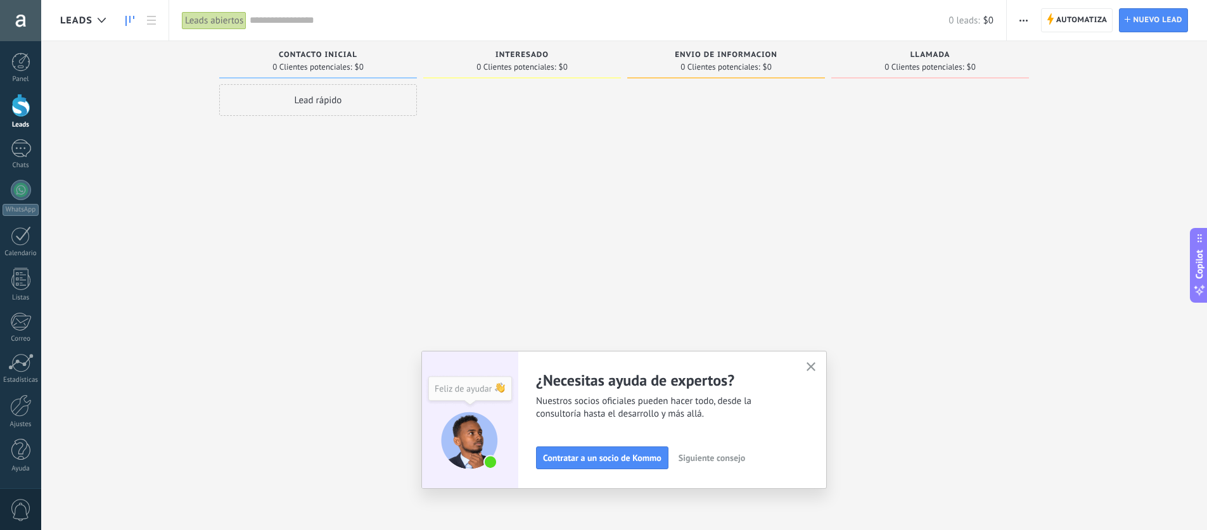
click at [701, 459] on span "Siguiente consejo" at bounding box center [711, 458] width 67 height 9
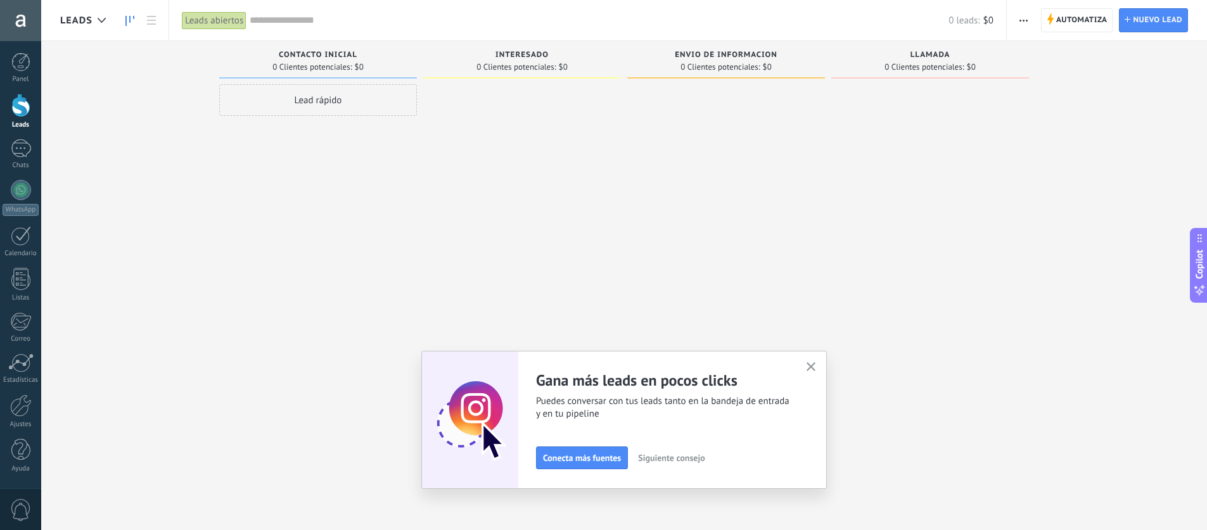
click at [664, 458] on span "Siguiente consejo" at bounding box center [671, 458] width 67 height 9
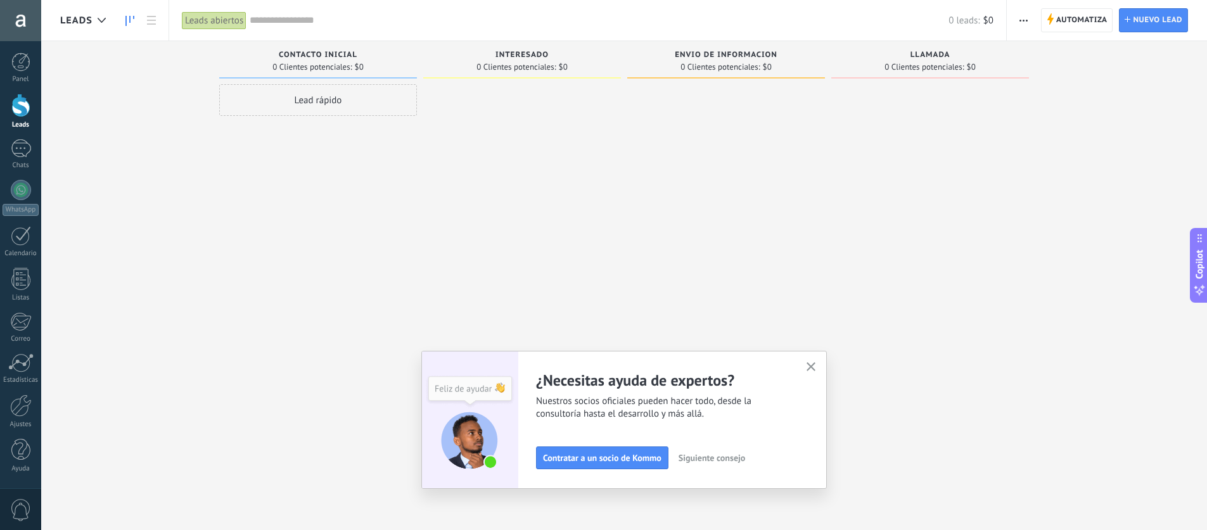
click at [661, 458] on span "Contratar a un socio de Kommo" at bounding box center [602, 458] width 118 height 9
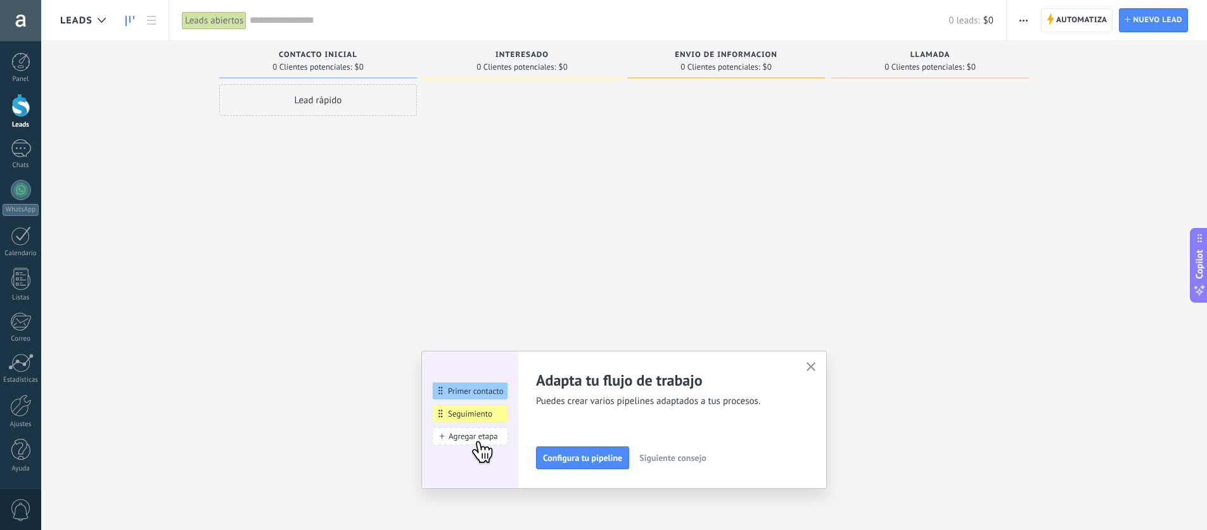
click at [220, 21] on div "Leads abiertos" at bounding box center [214, 20] width 65 height 18
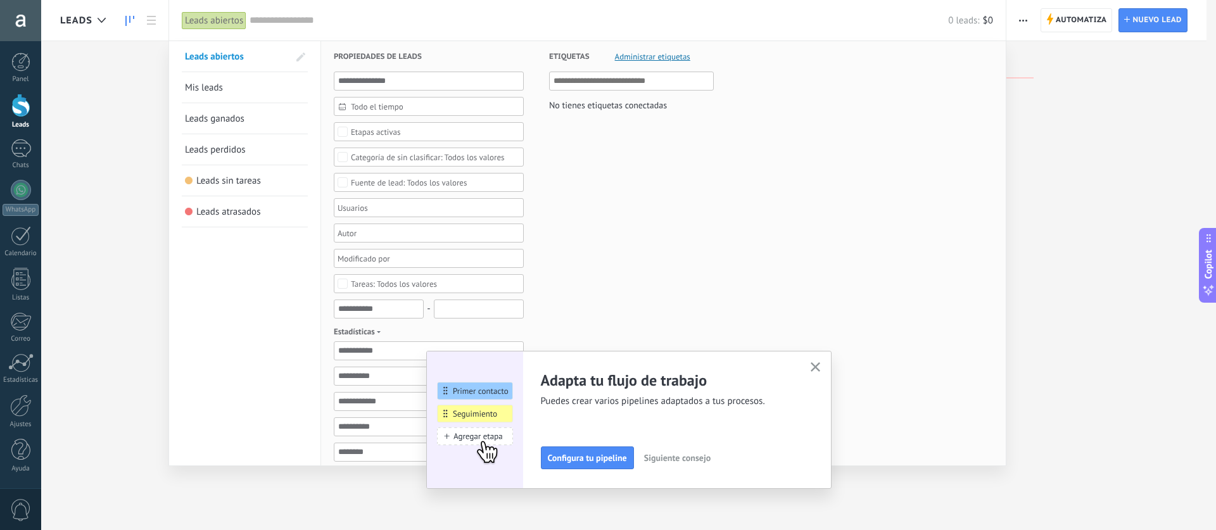
click at [220, 21] on div "Leads abiertos" at bounding box center [214, 20] width 65 height 18
click at [153, 21] on div at bounding box center [608, 265] width 1216 height 530
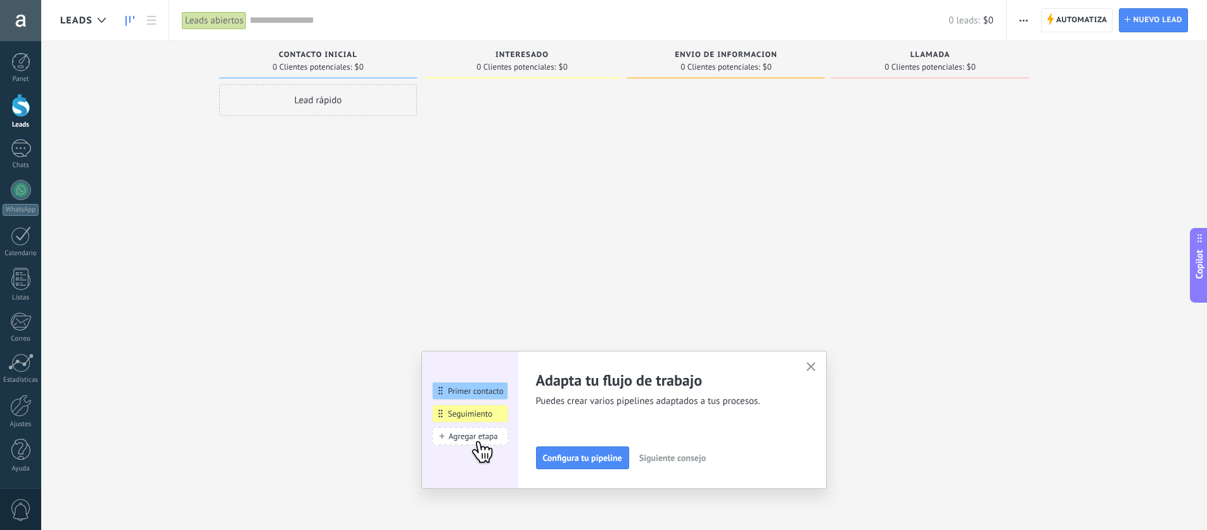
click at [153, 21] on icon at bounding box center [151, 20] width 9 height 9
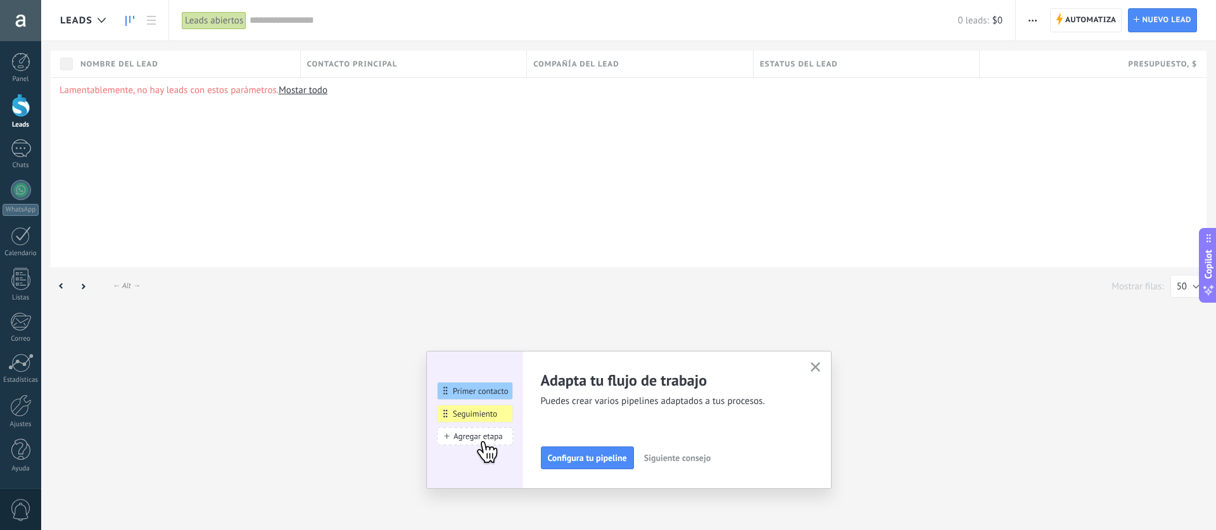
click at [134, 14] on link at bounding box center [130, 20] width 22 height 25
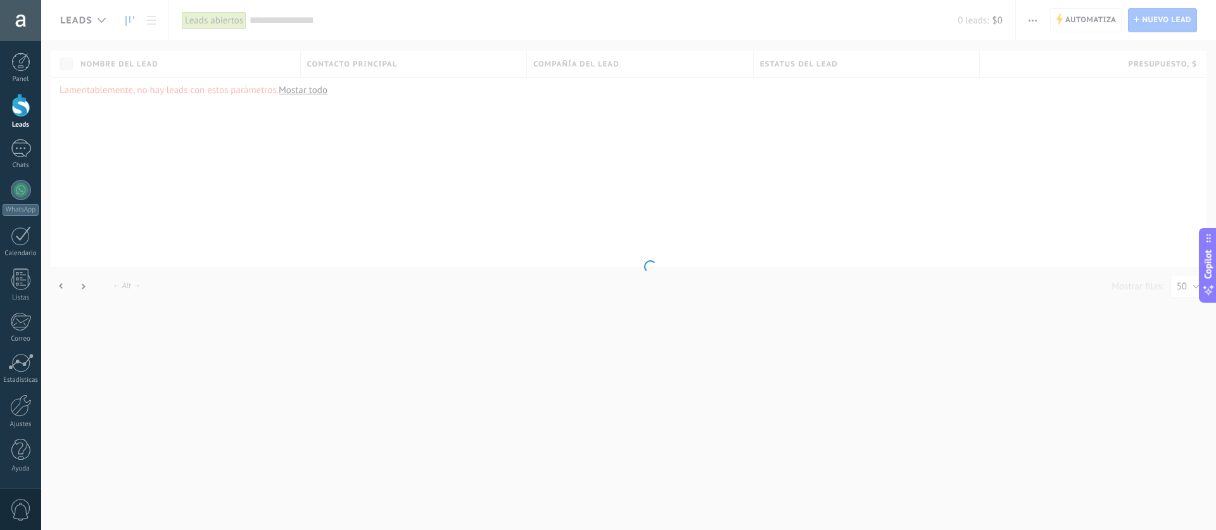
click at [87, 19] on body ".abccls-1,.abccls-2{fill-rule:evenodd}.abccls-2{fill:#fff} .abfcls-1{fill:none}…" at bounding box center [608, 265] width 1216 height 530
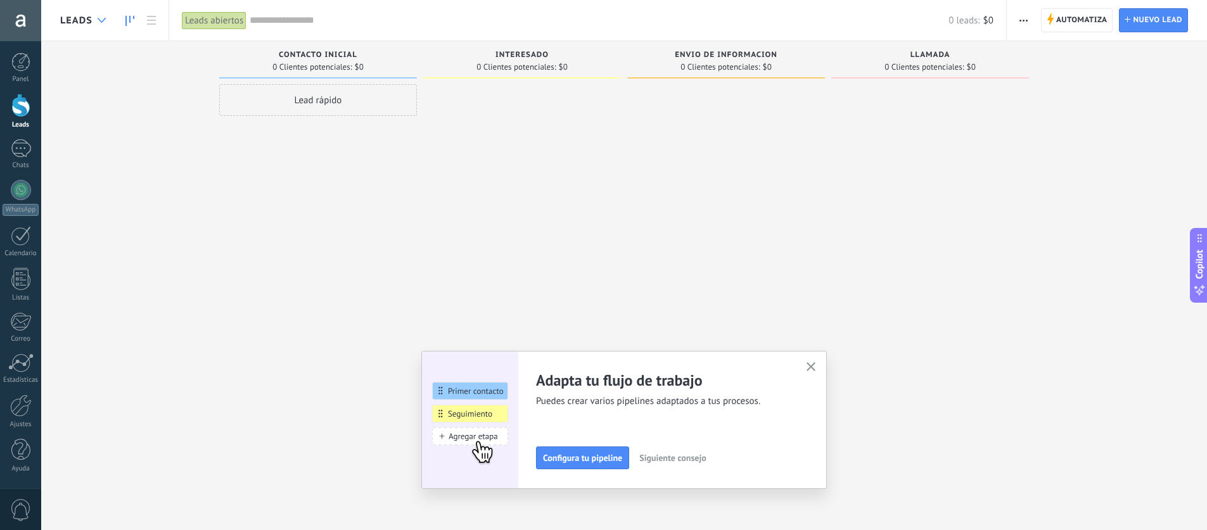
click at [96, 21] on div at bounding box center [101, 20] width 21 height 25
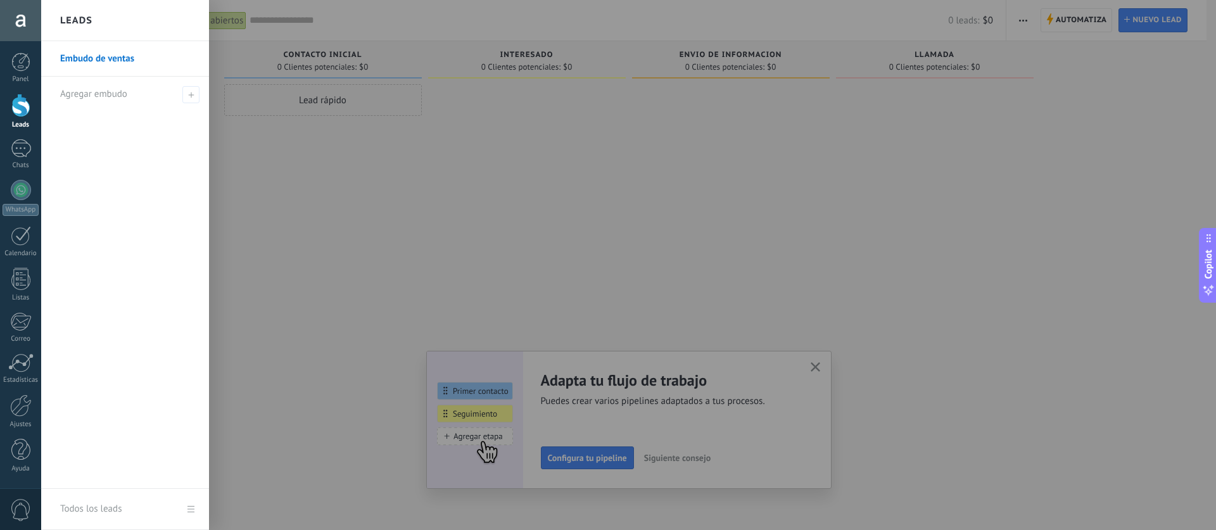
click at [96, 62] on link "Embudo de ventas" at bounding box center [128, 58] width 136 height 35
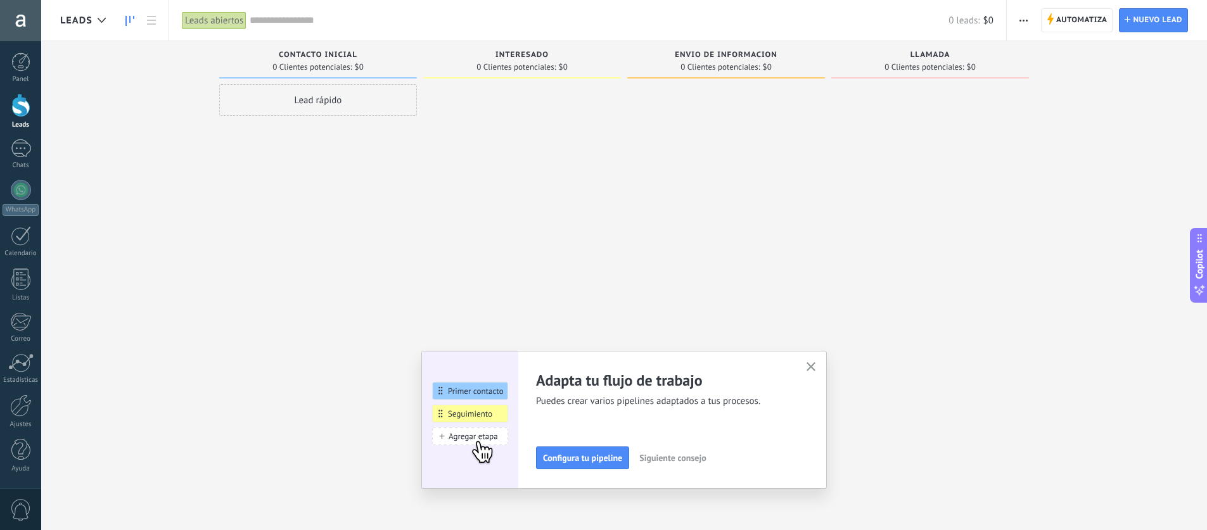
click at [812, 370] on use "button" at bounding box center [811, 367] width 10 height 10
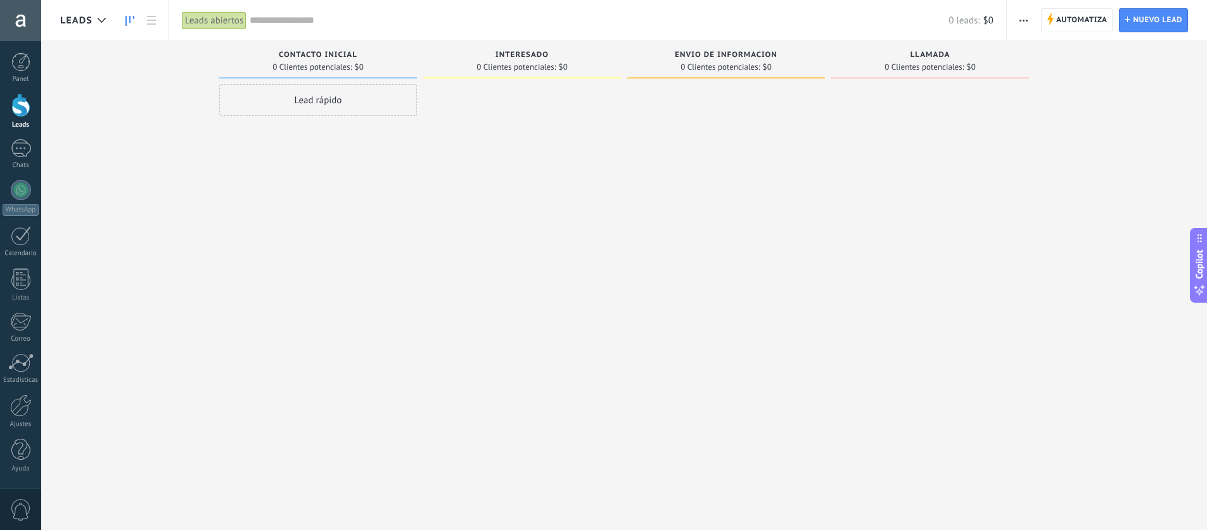
click at [1025, 22] on span "button" at bounding box center [1023, 20] width 8 height 24
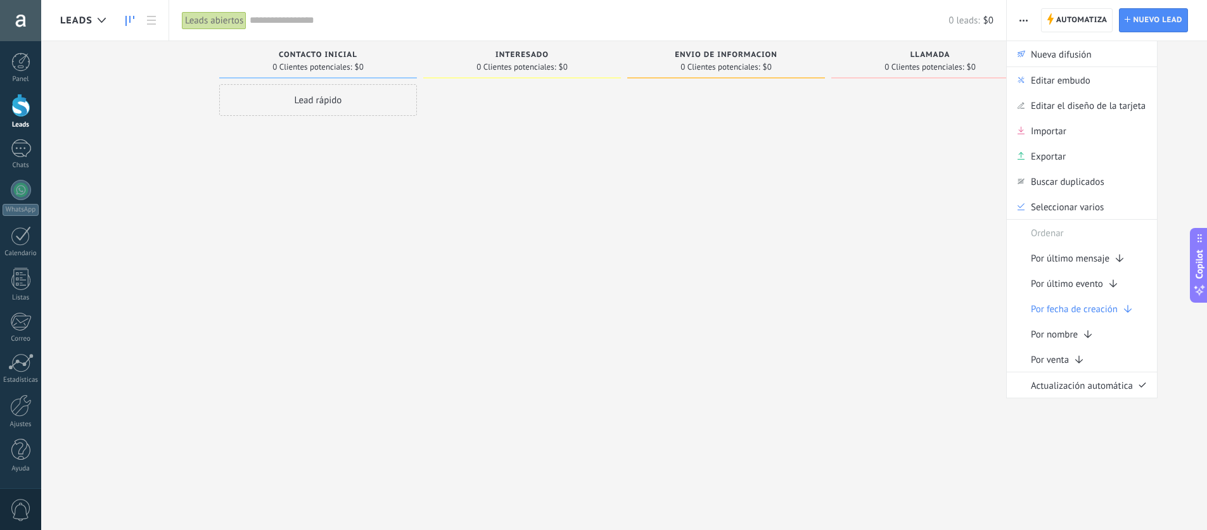
click at [488, 312] on div at bounding box center [522, 266] width 198 height 365
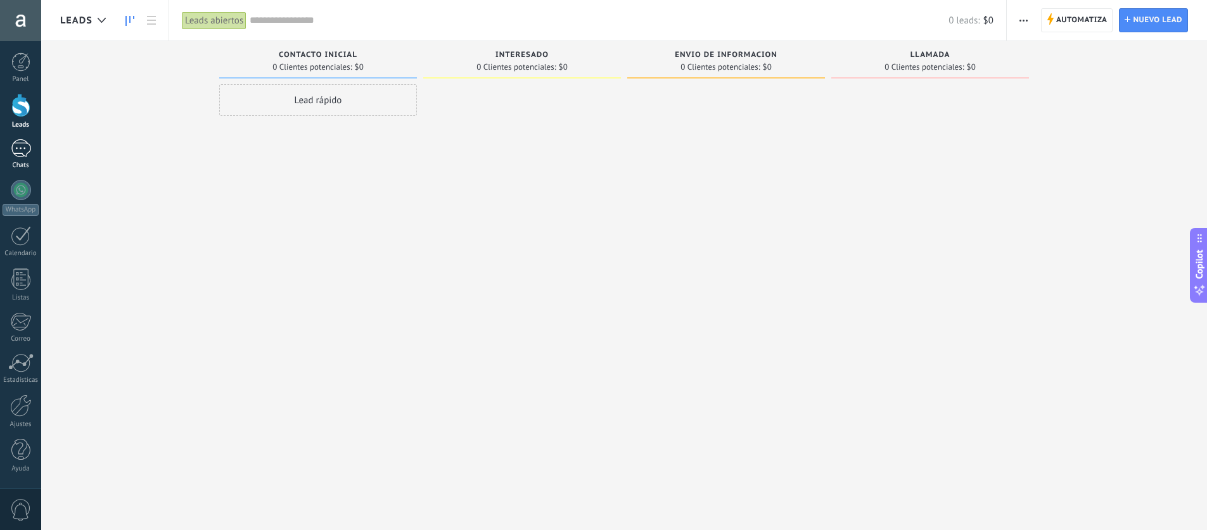
click at [32, 155] on link "Chats" at bounding box center [20, 154] width 41 height 30
